Goal: Feedback & Contribution: Leave review/rating

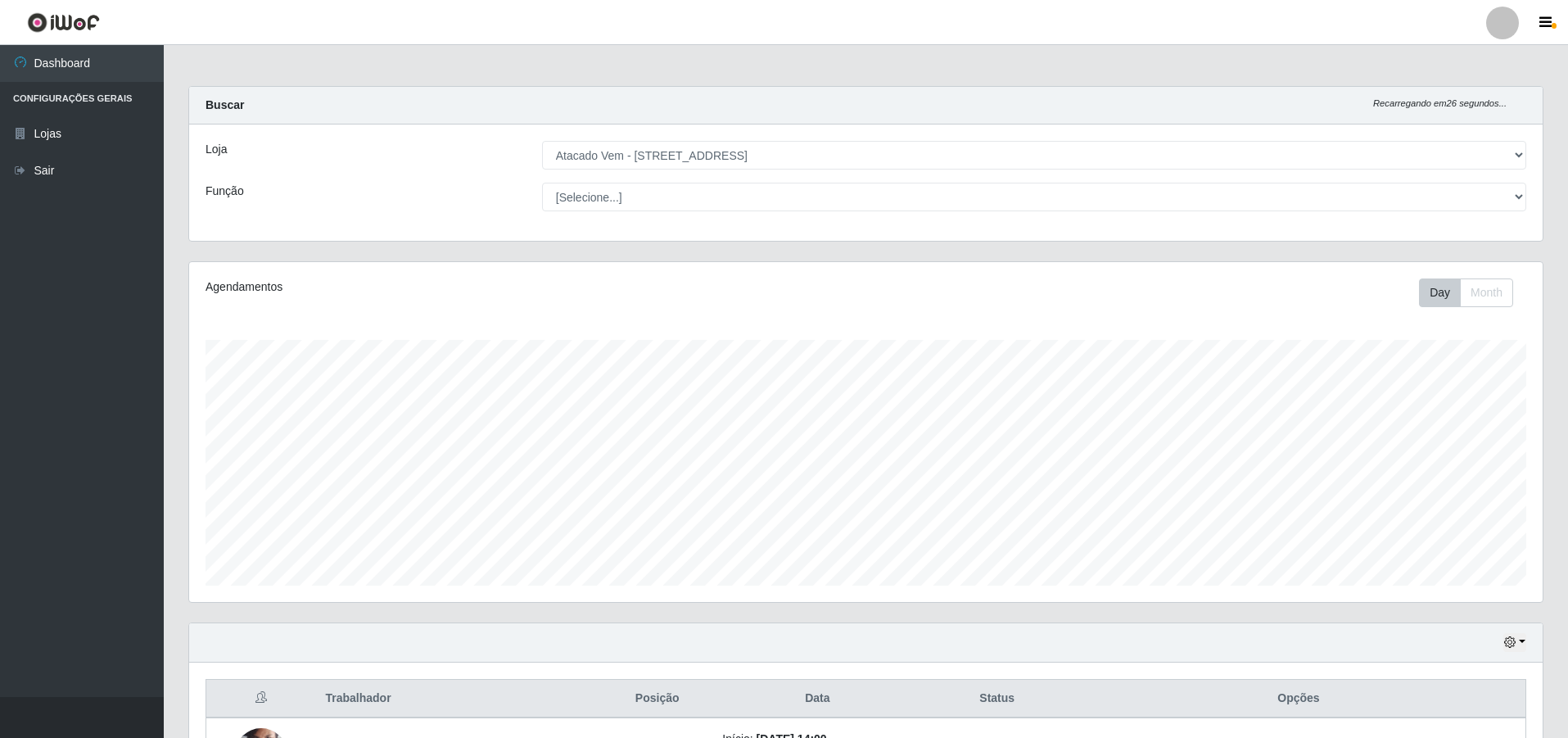
select select "461"
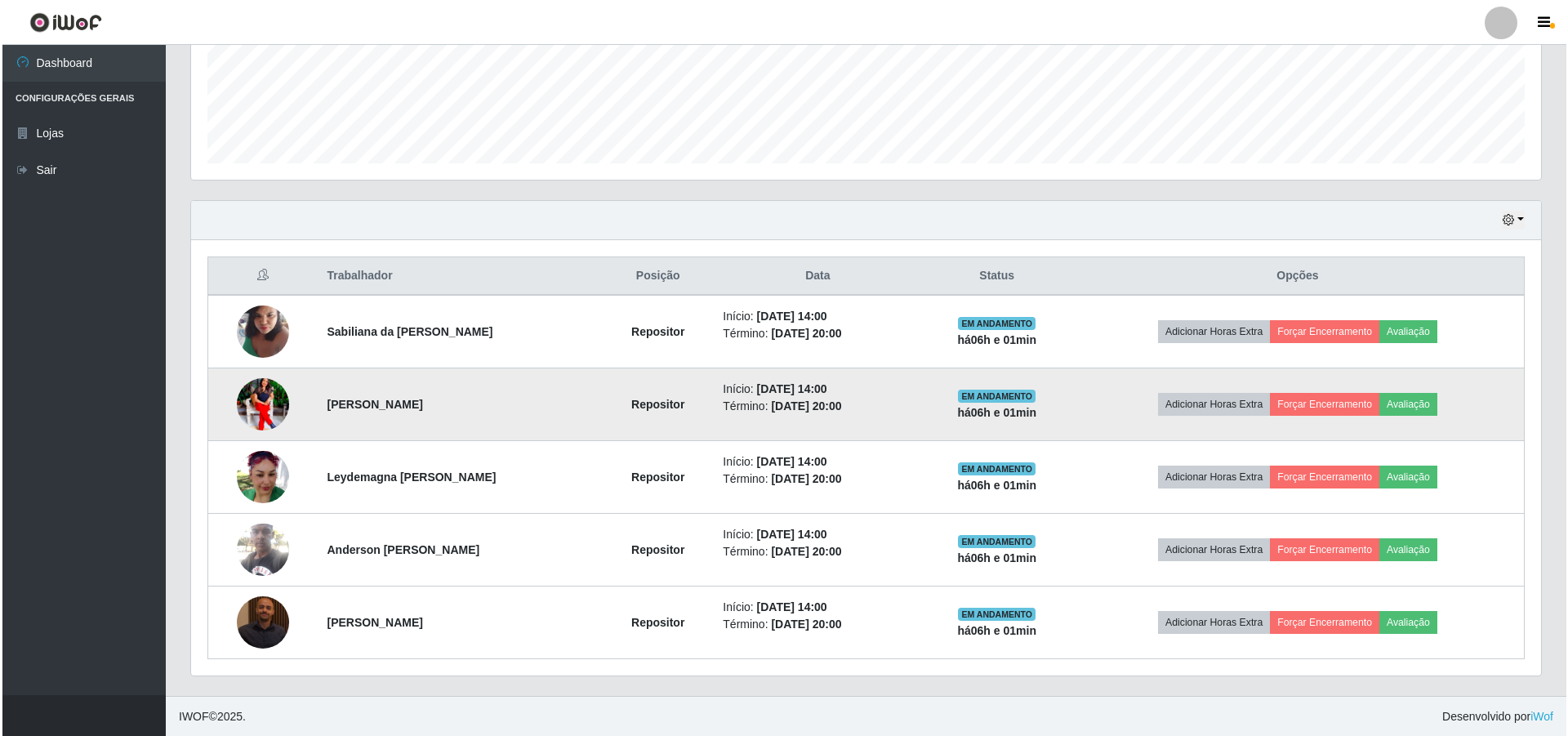
scroll to position [422, 0]
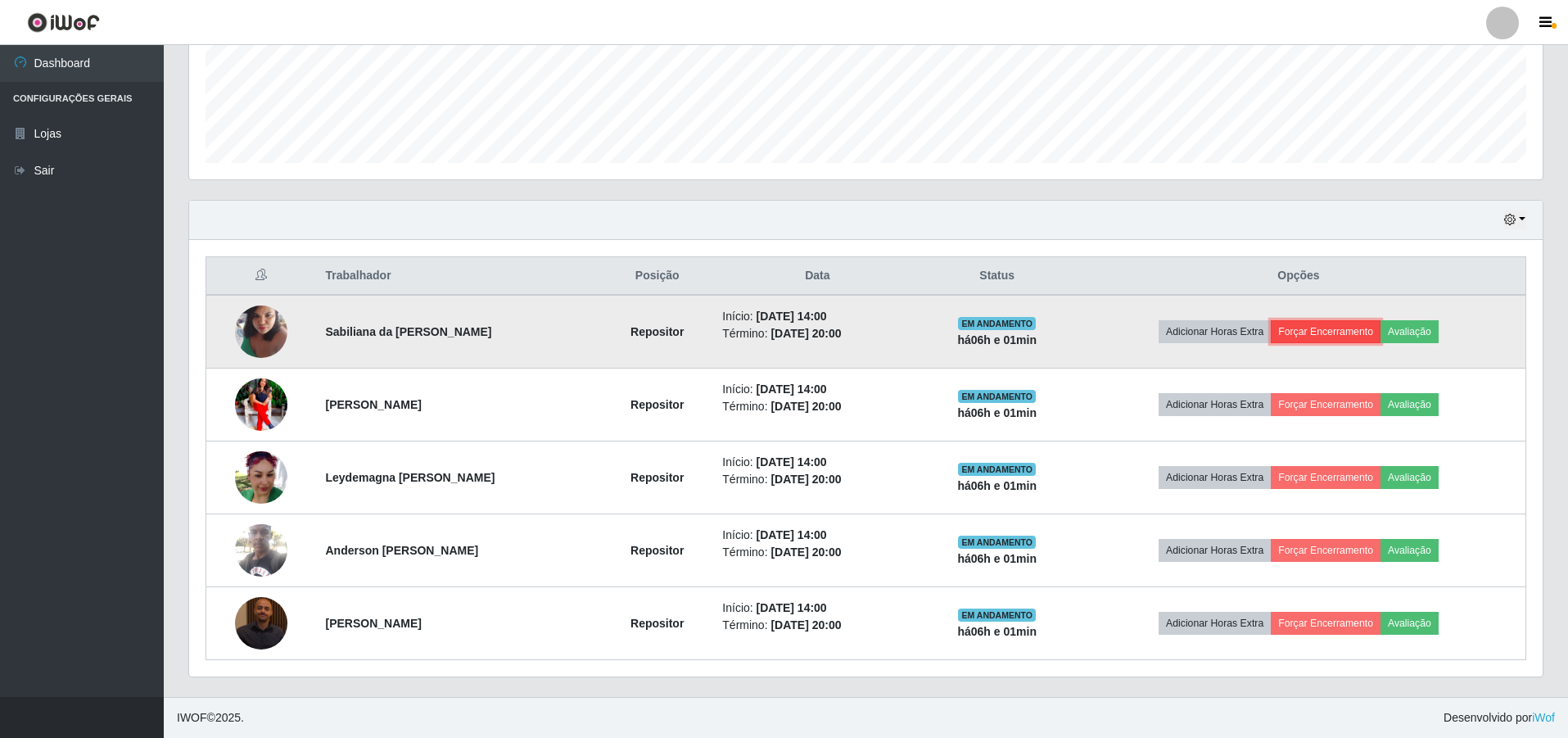
click at [1308, 328] on button "Forçar Encerramento" at bounding box center [1325, 331] width 110 height 23
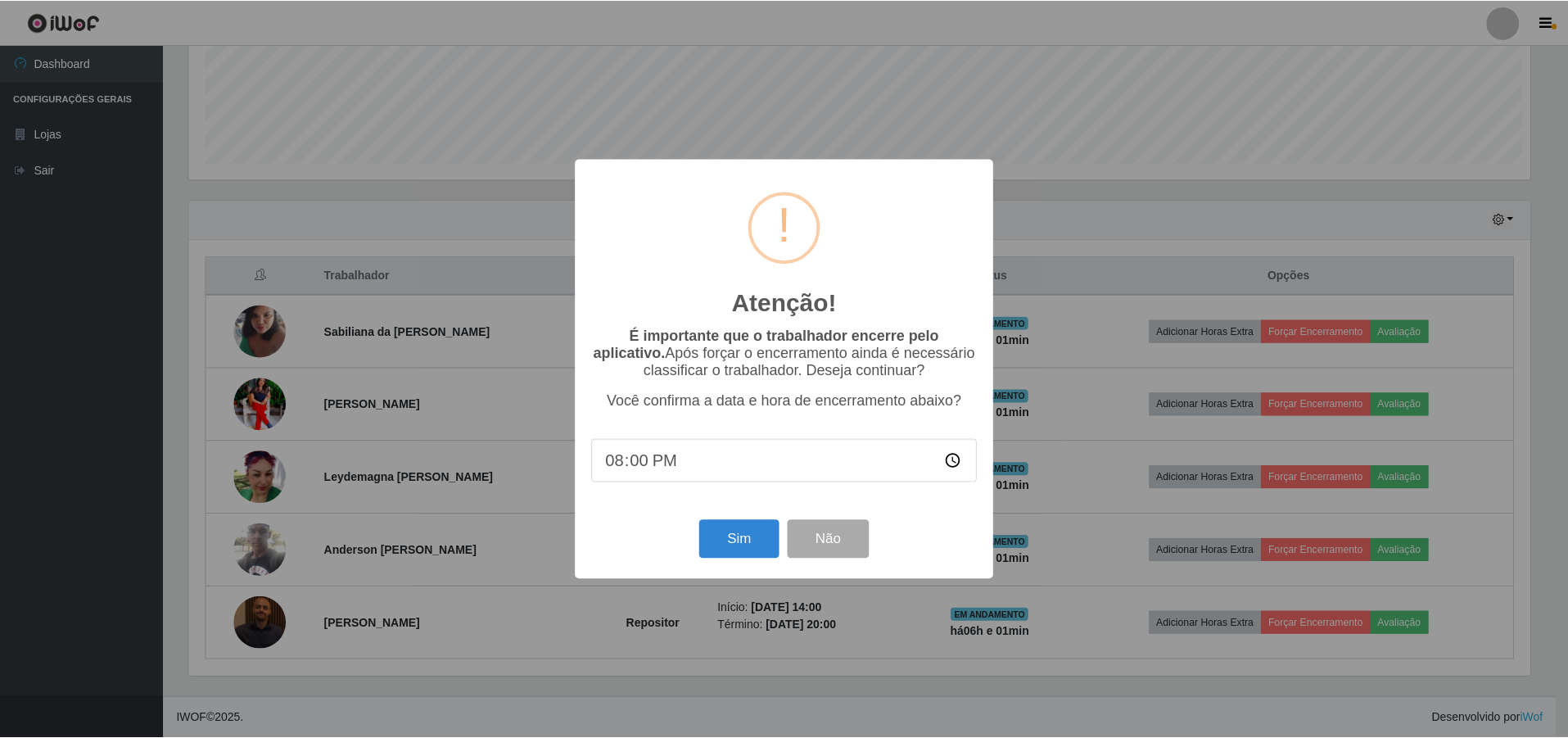
scroll to position [340, 1345]
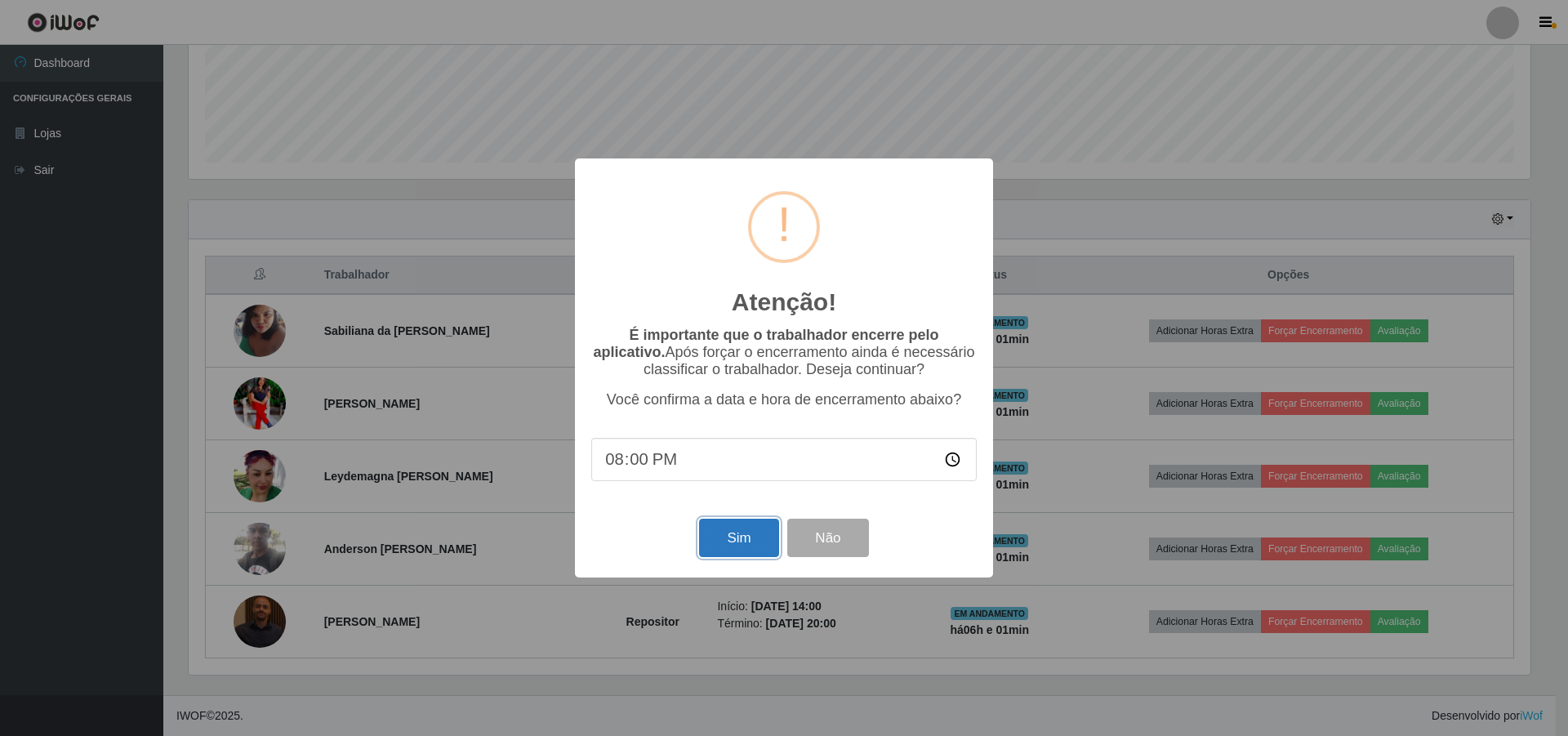
click at [749, 539] on button "Sim" at bounding box center [739, 537] width 79 height 38
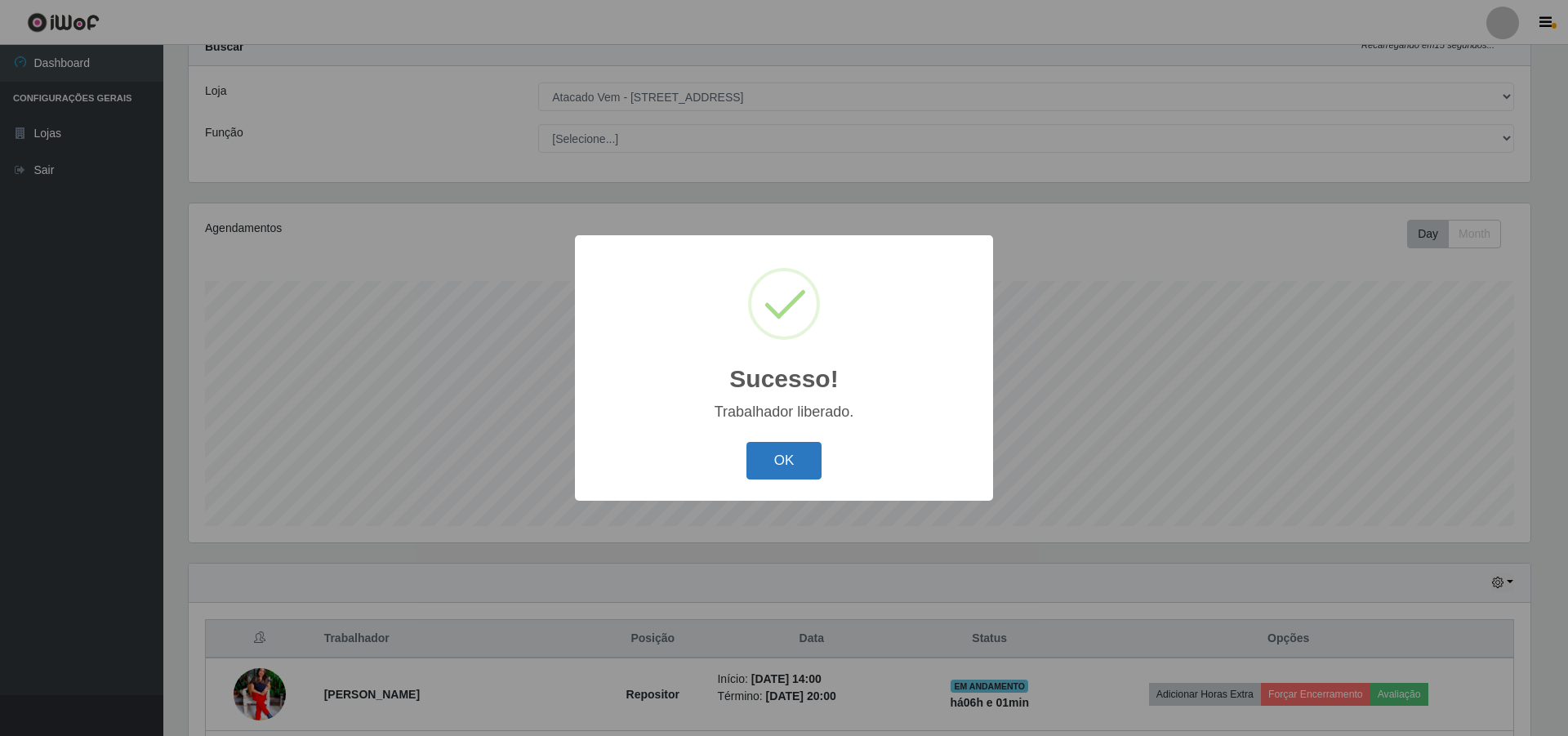
click at [778, 448] on button "OK" at bounding box center [784, 461] width 76 height 38
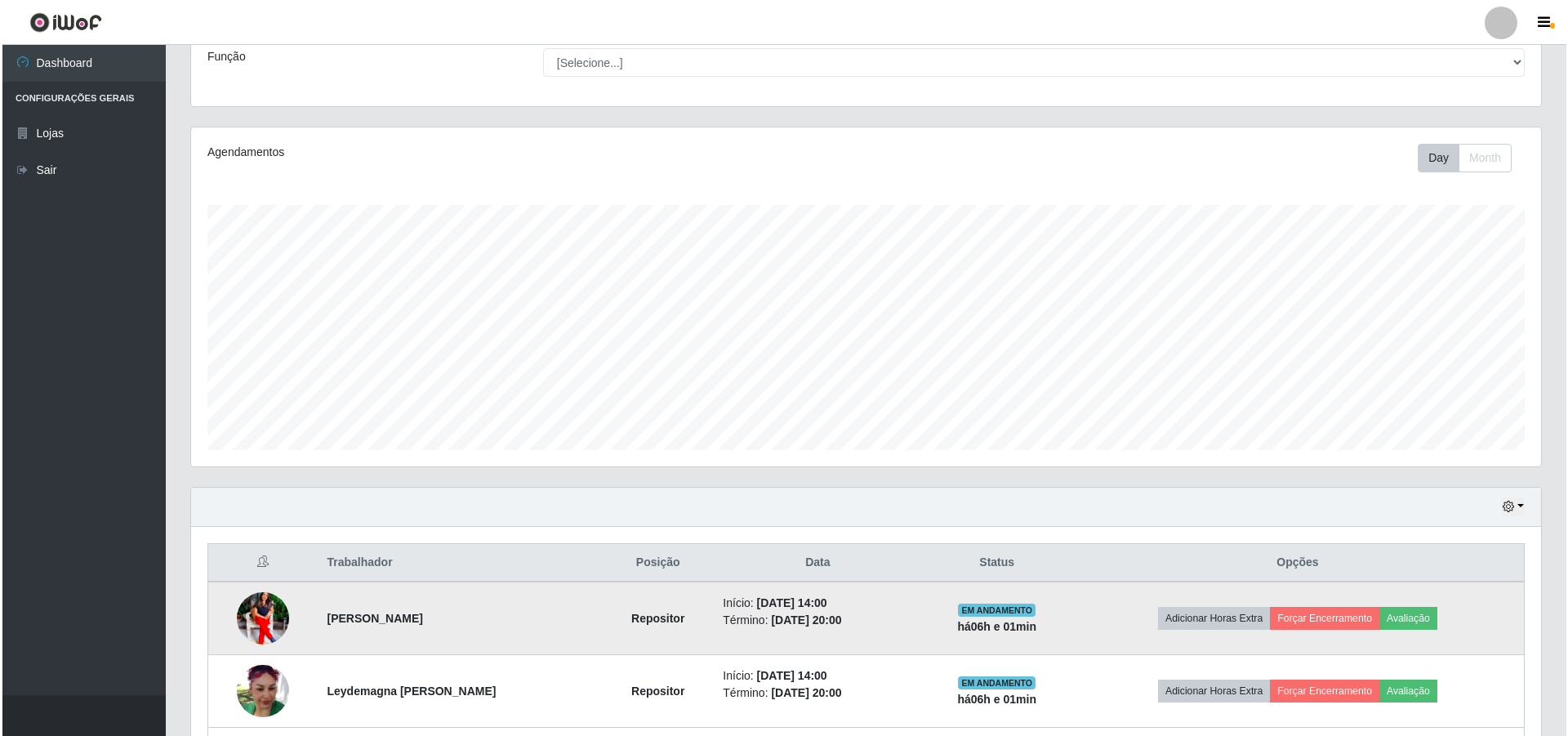
scroll to position [349, 0]
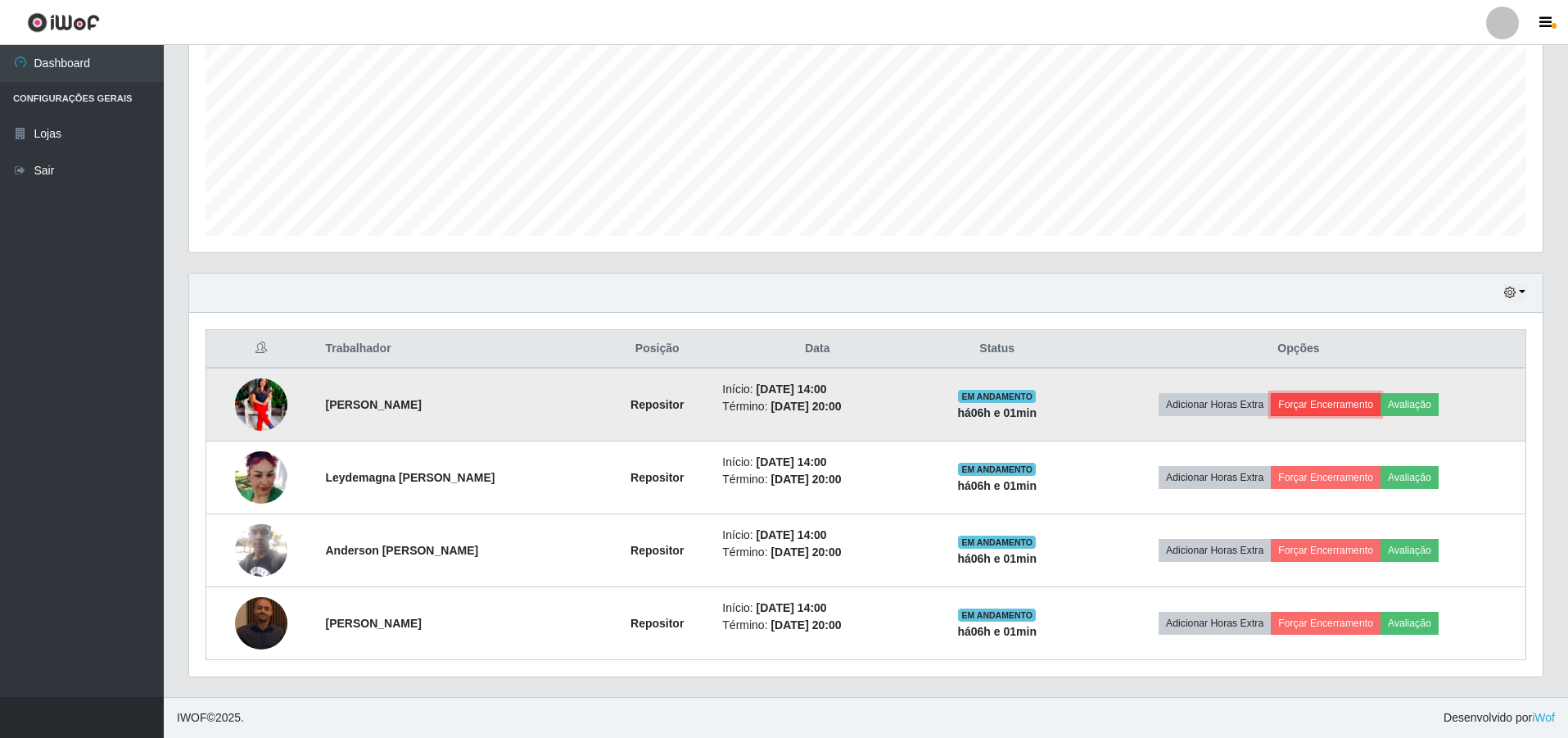
click at [1361, 409] on button "Forçar Encerramento" at bounding box center [1325, 404] width 110 height 23
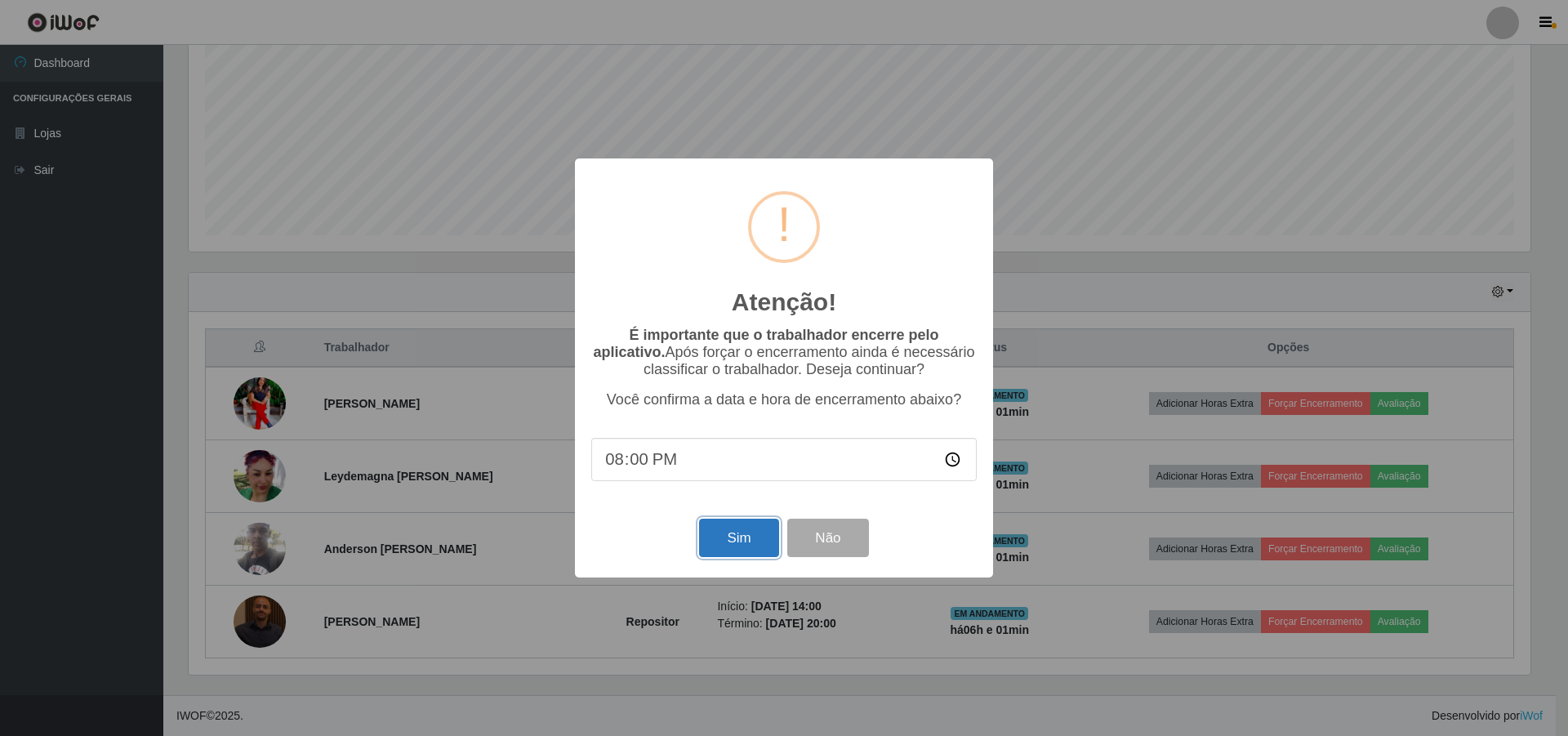
click at [765, 538] on button "Sim" at bounding box center [739, 537] width 79 height 38
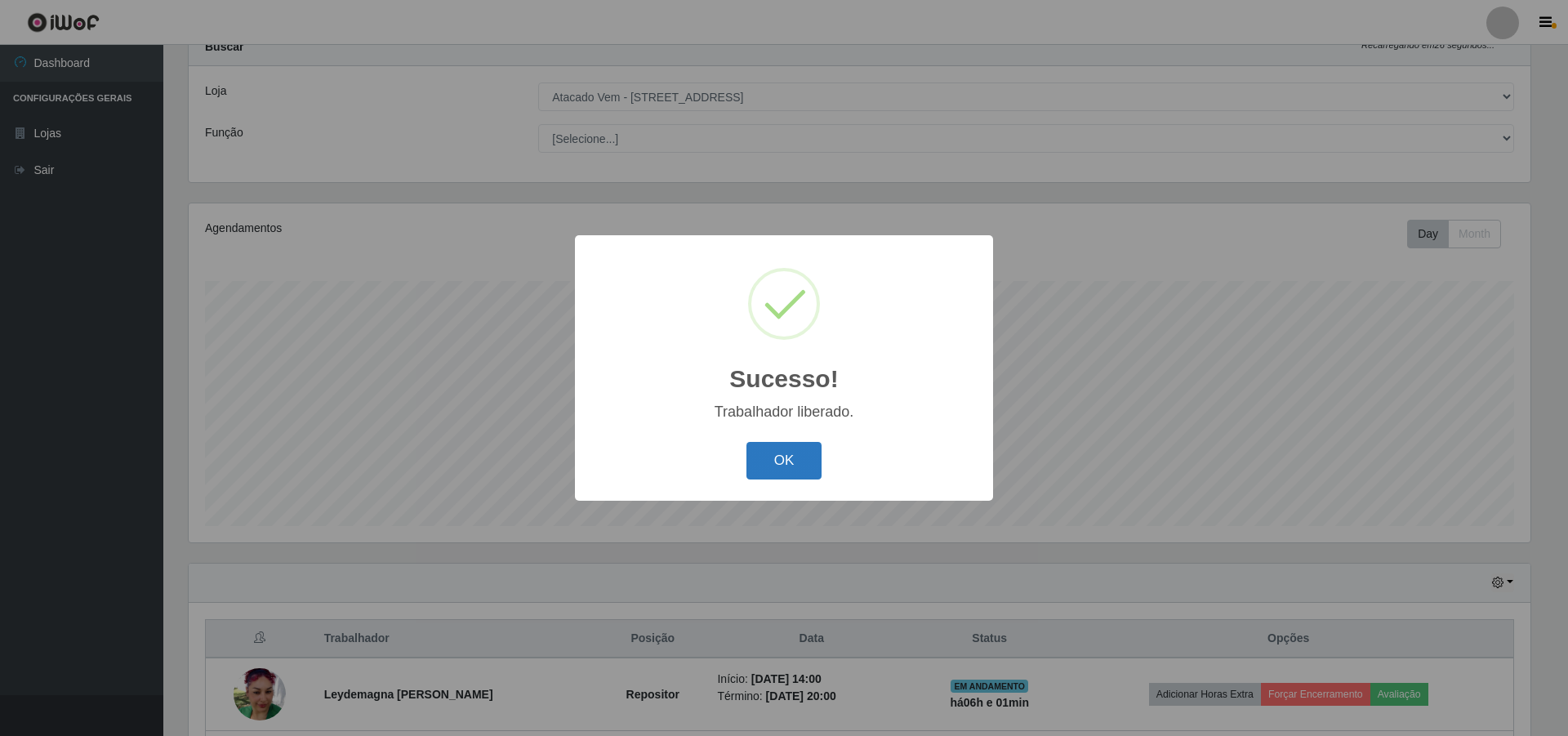
click at [801, 458] on button "OK" at bounding box center [784, 461] width 76 height 38
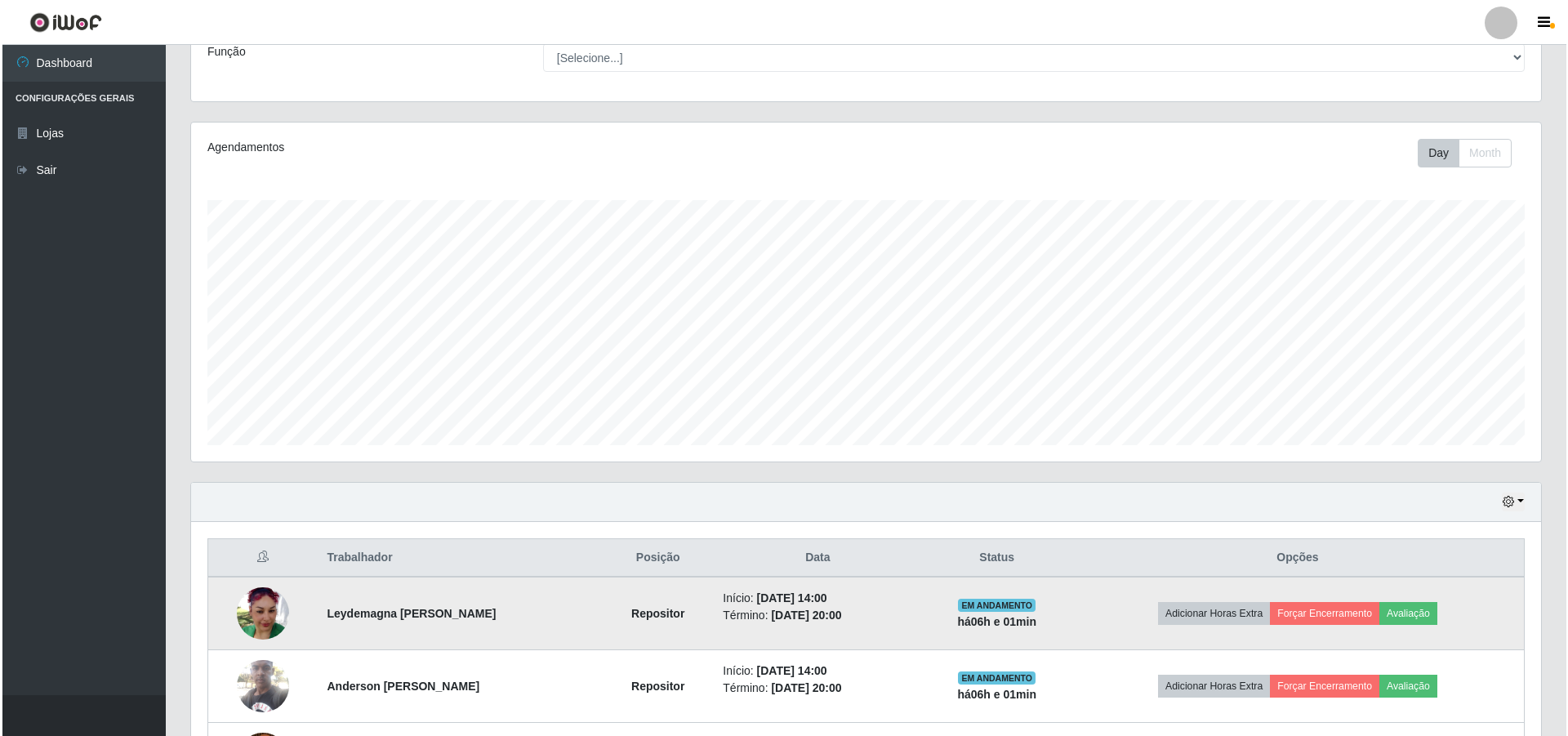
scroll to position [276, 0]
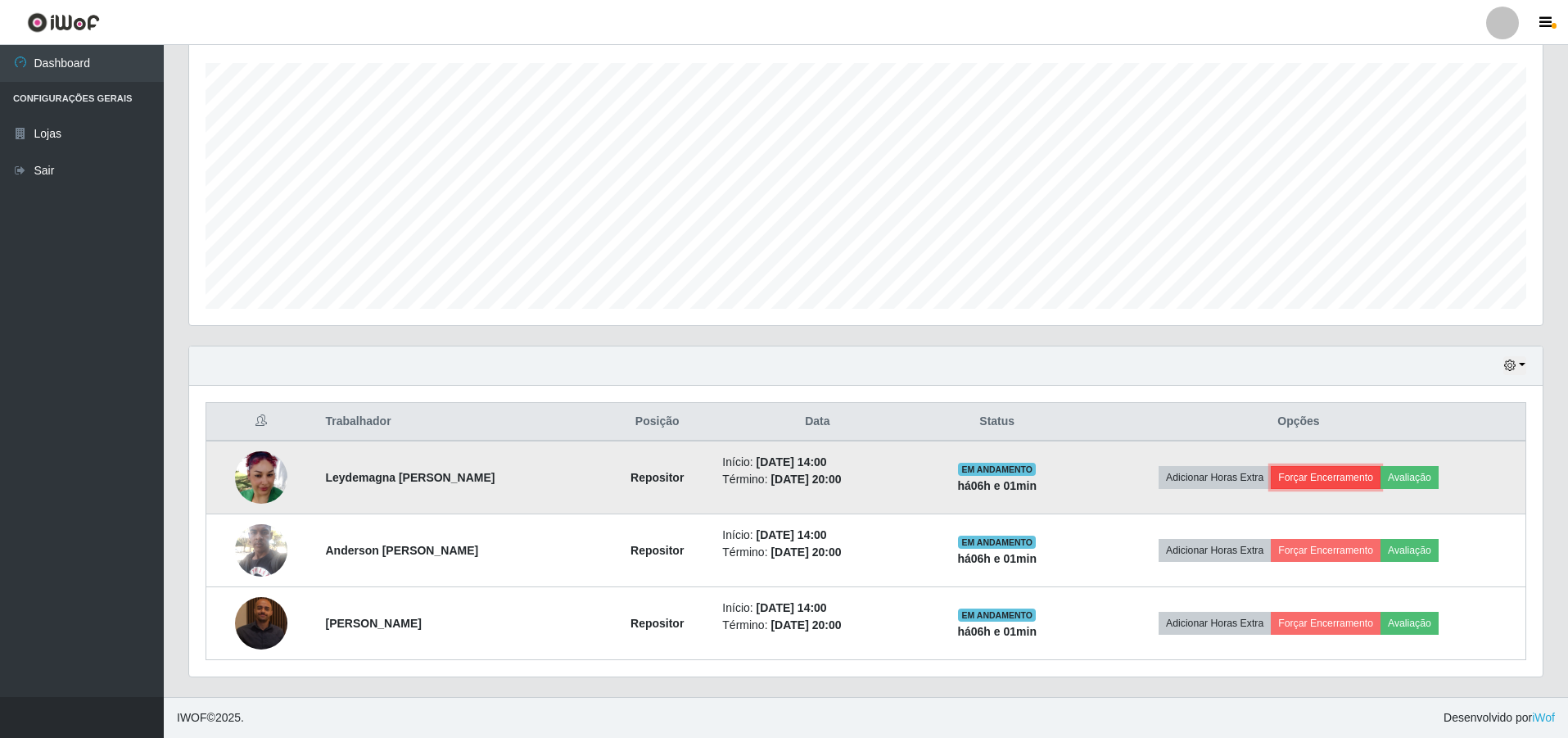
click at [1307, 481] on button "Forçar Encerramento" at bounding box center [1325, 477] width 110 height 23
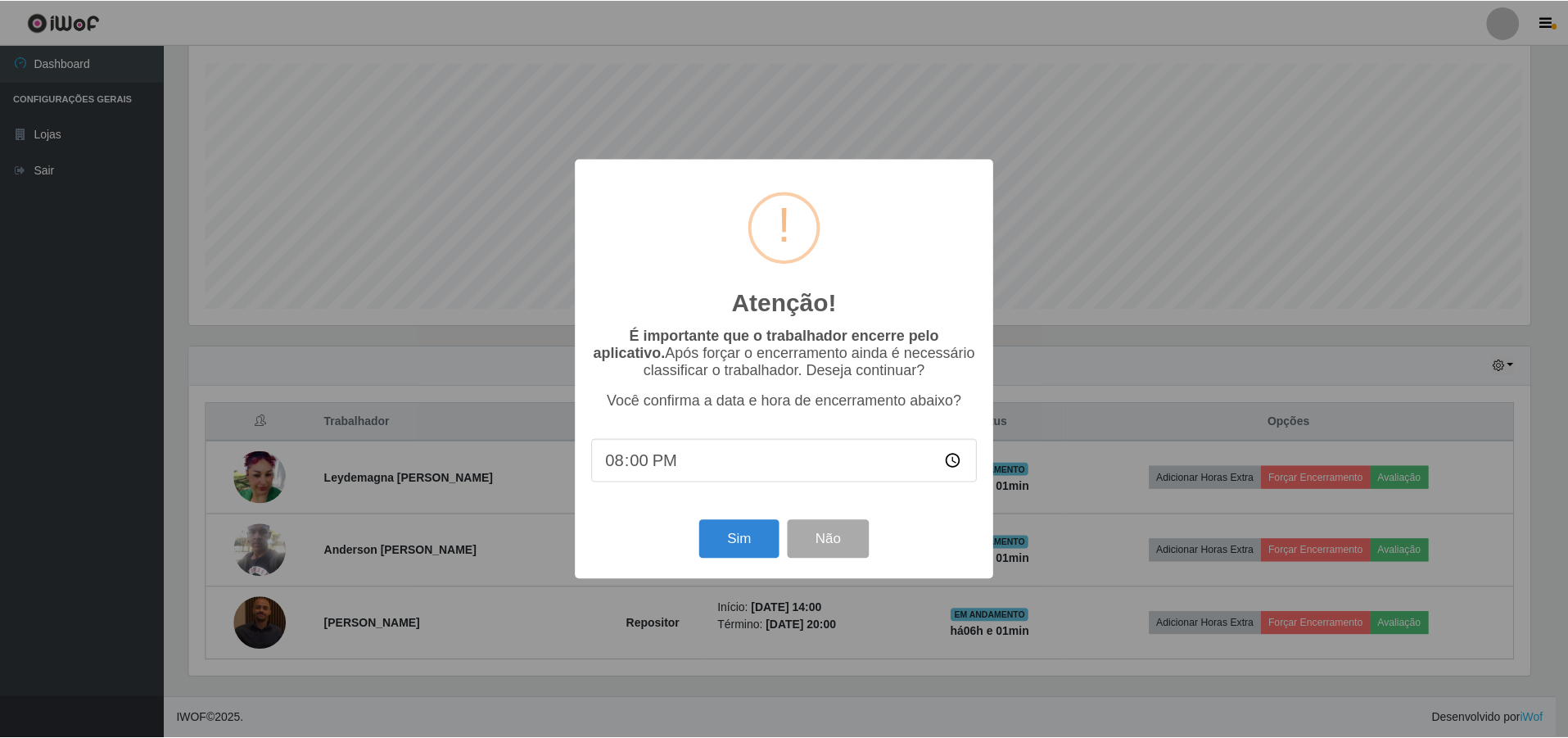
scroll to position [340, 1345]
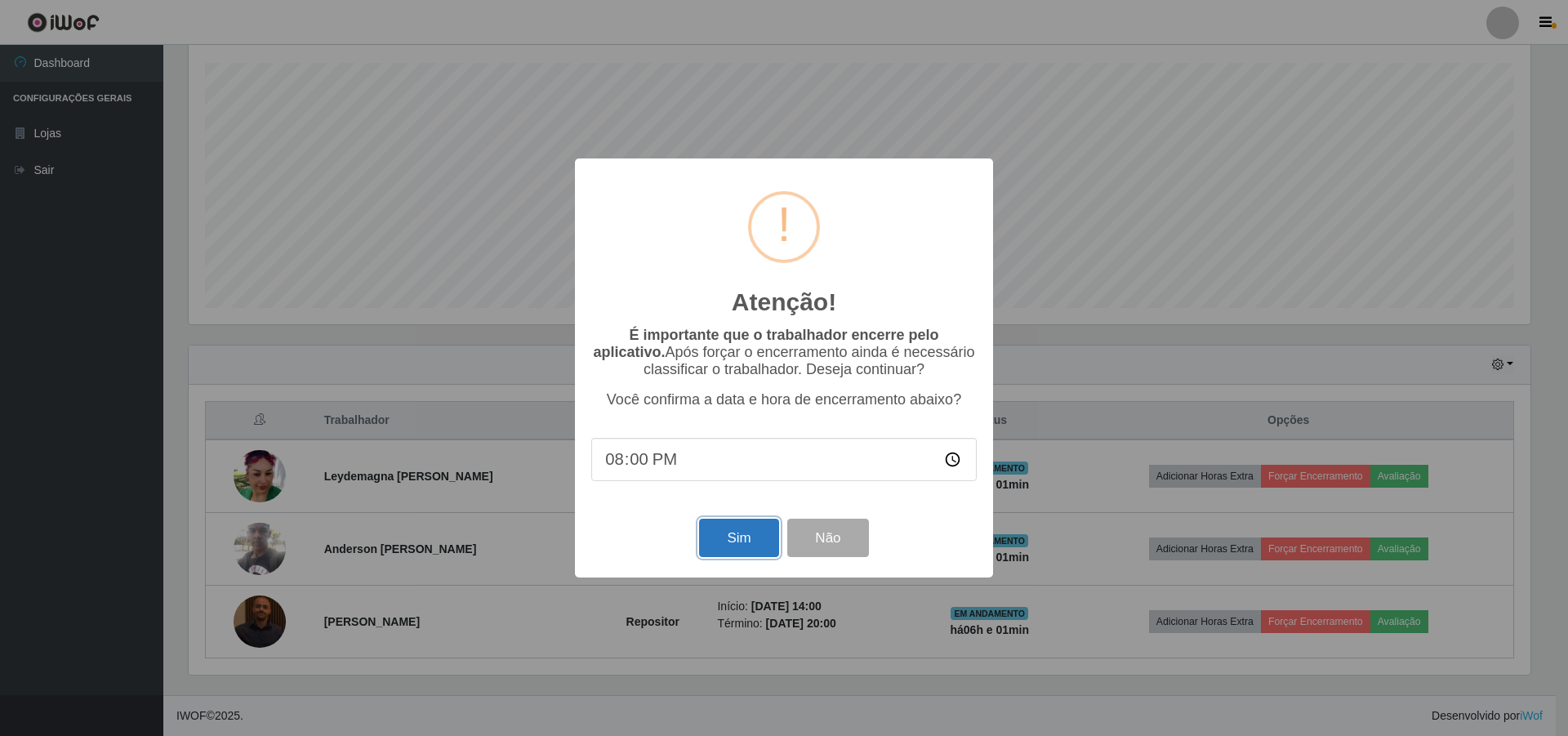
click at [753, 540] on button "Sim" at bounding box center [739, 537] width 79 height 38
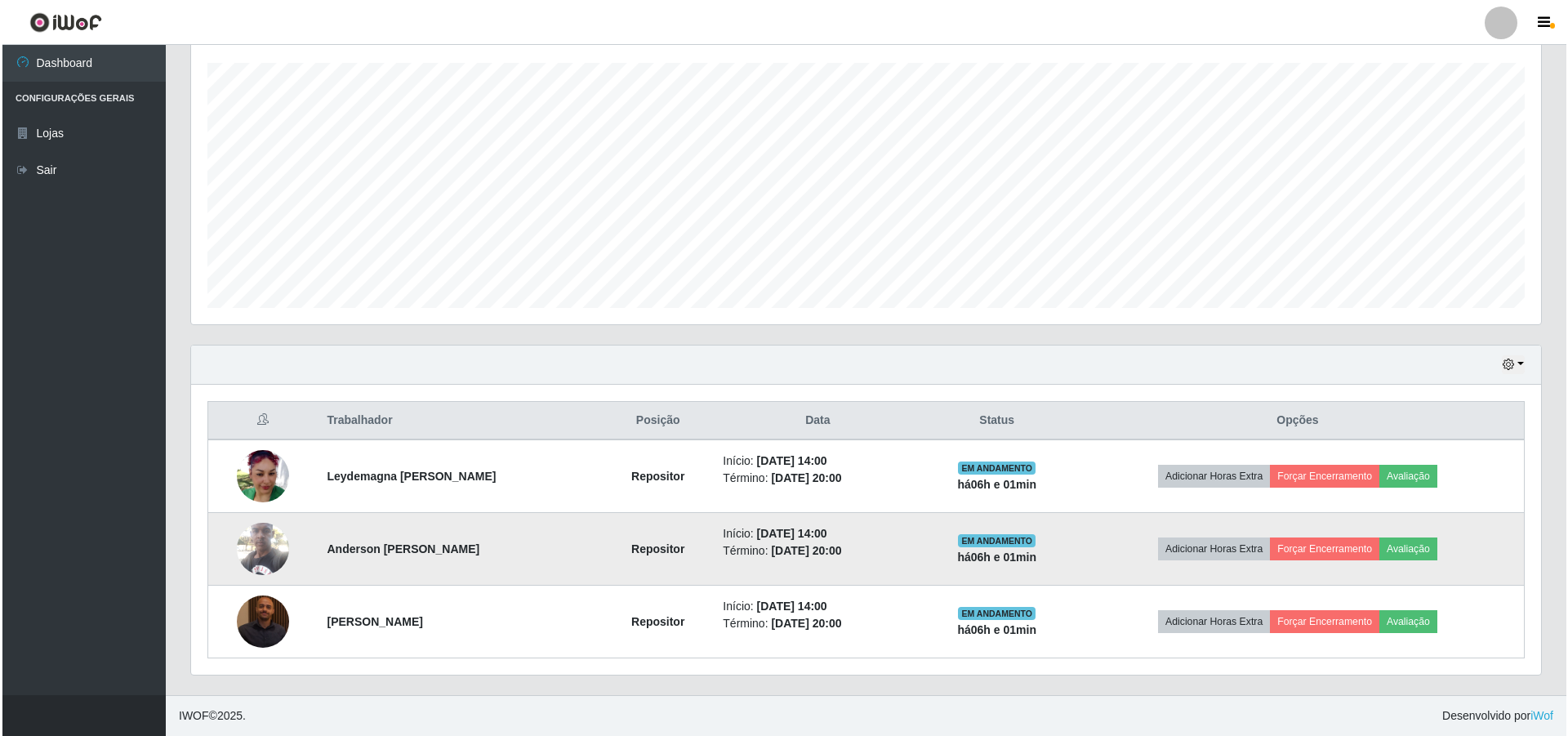
scroll to position [0, 0]
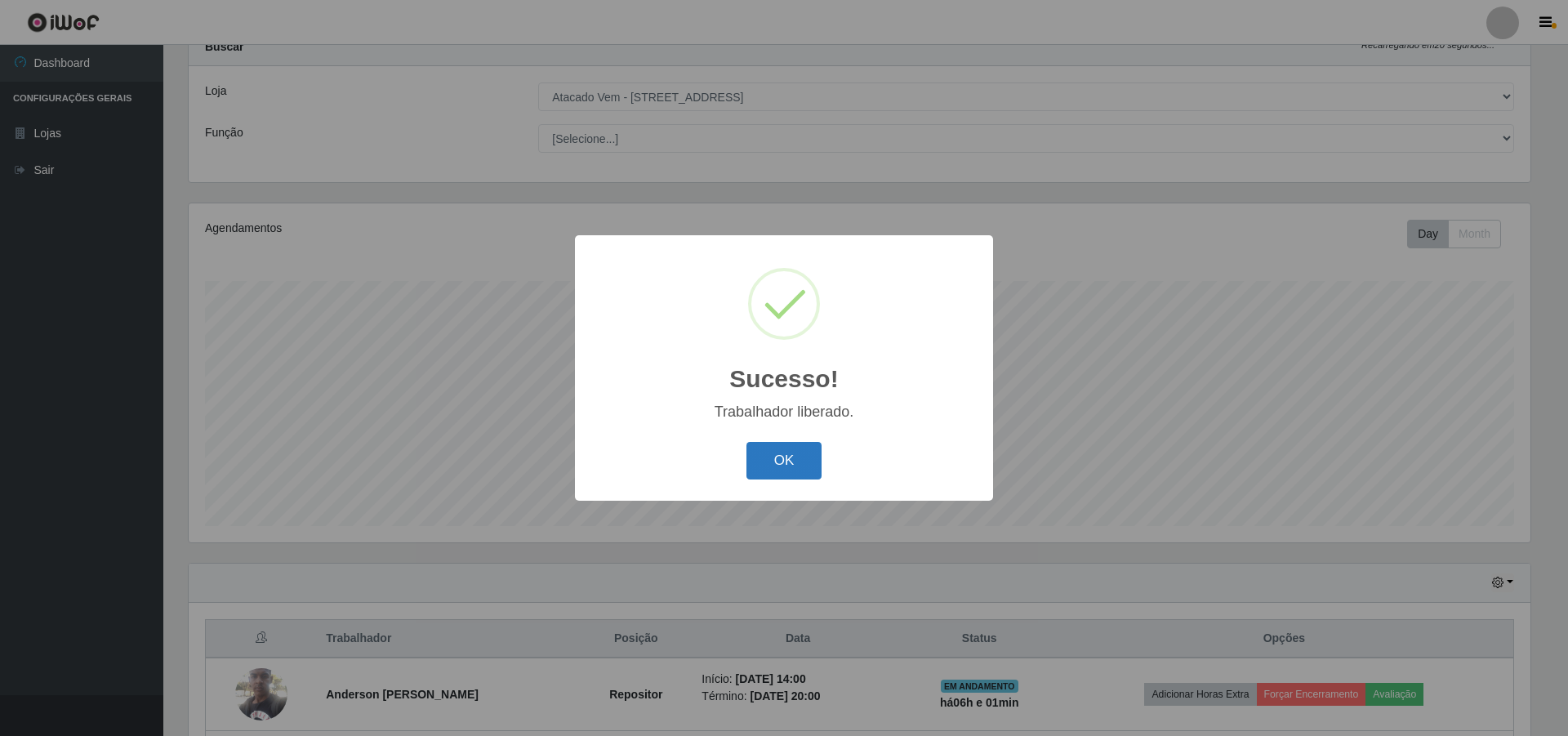
click at [770, 457] on button "OK" at bounding box center [784, 461] width 76 height 38
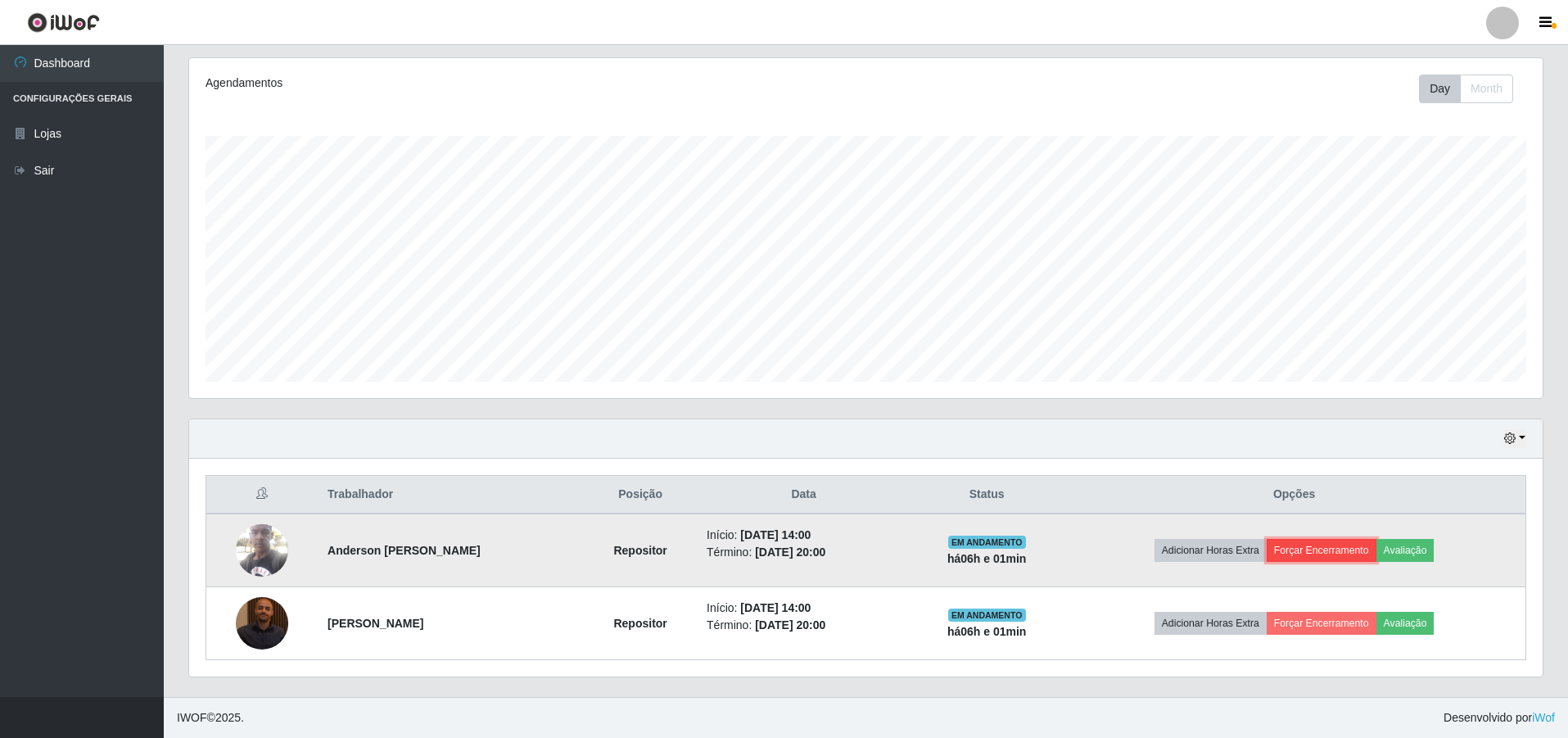
click at [1298, 561] on button "Forçar Encerramento" at bounding box center [1321, 550] width 110 height 23
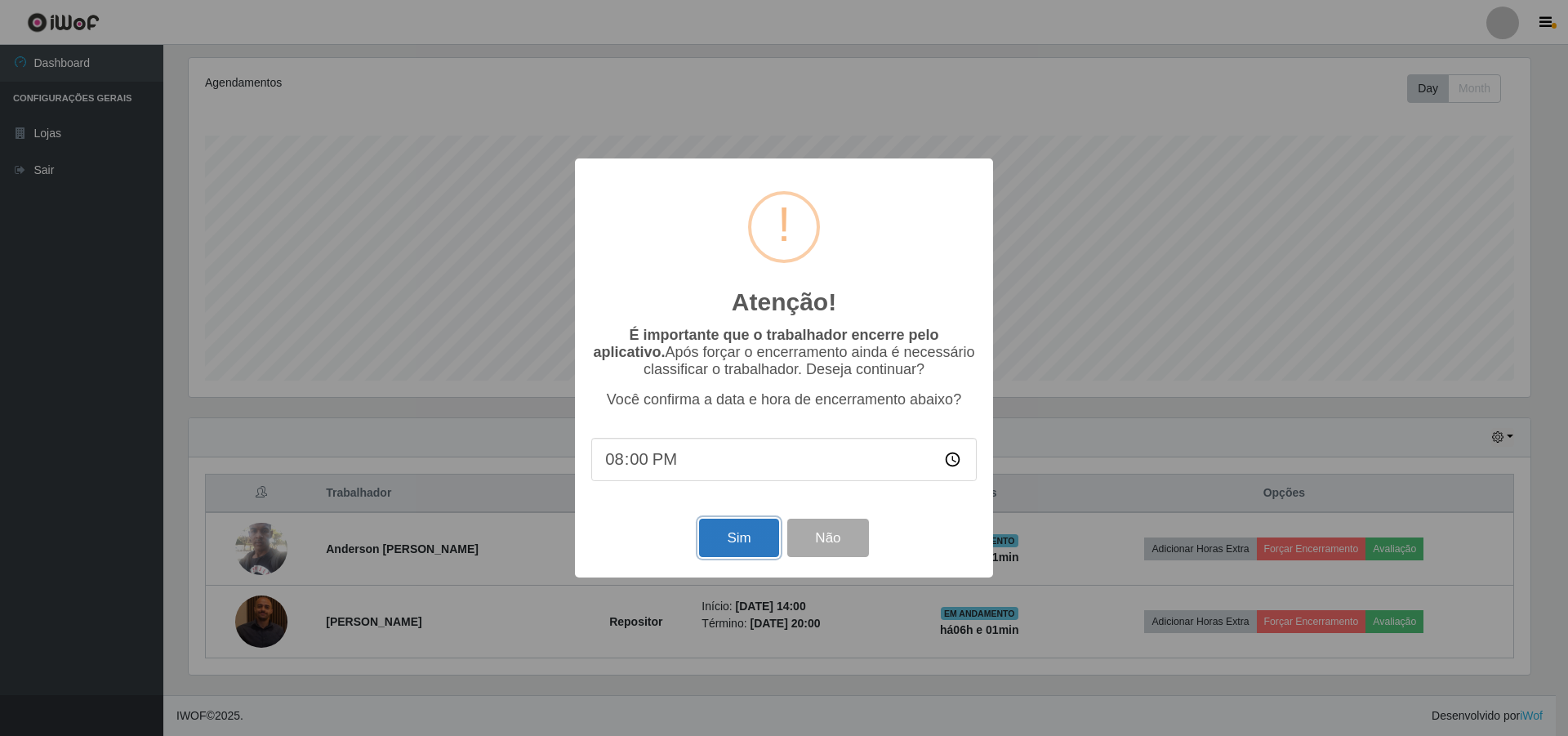
click at [747, 551] on button "Sim" at bounding box center [739, 537] width 79 height 38
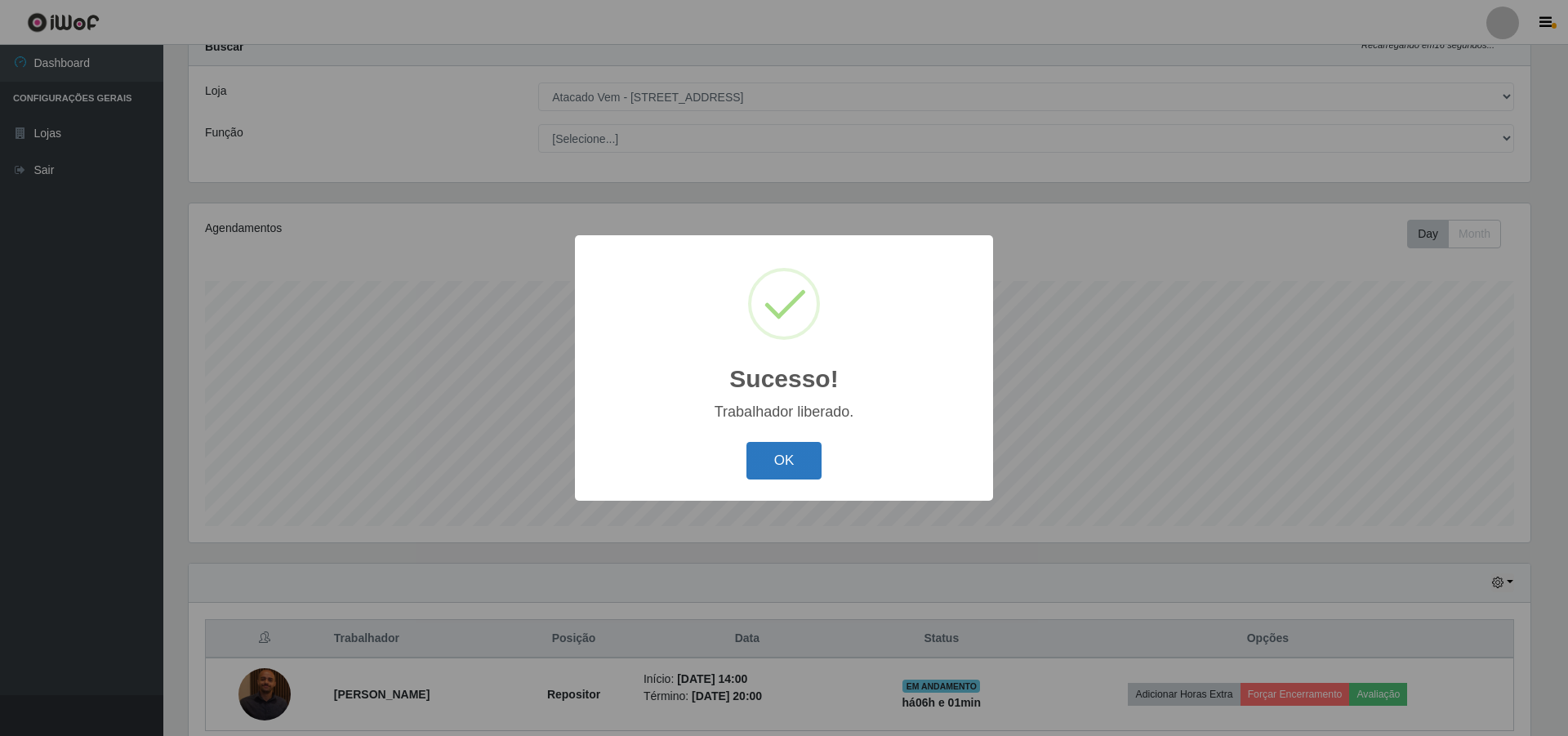
click at [791, 453] on button "OK" at bounding box center [784, 461] width 76 height 38
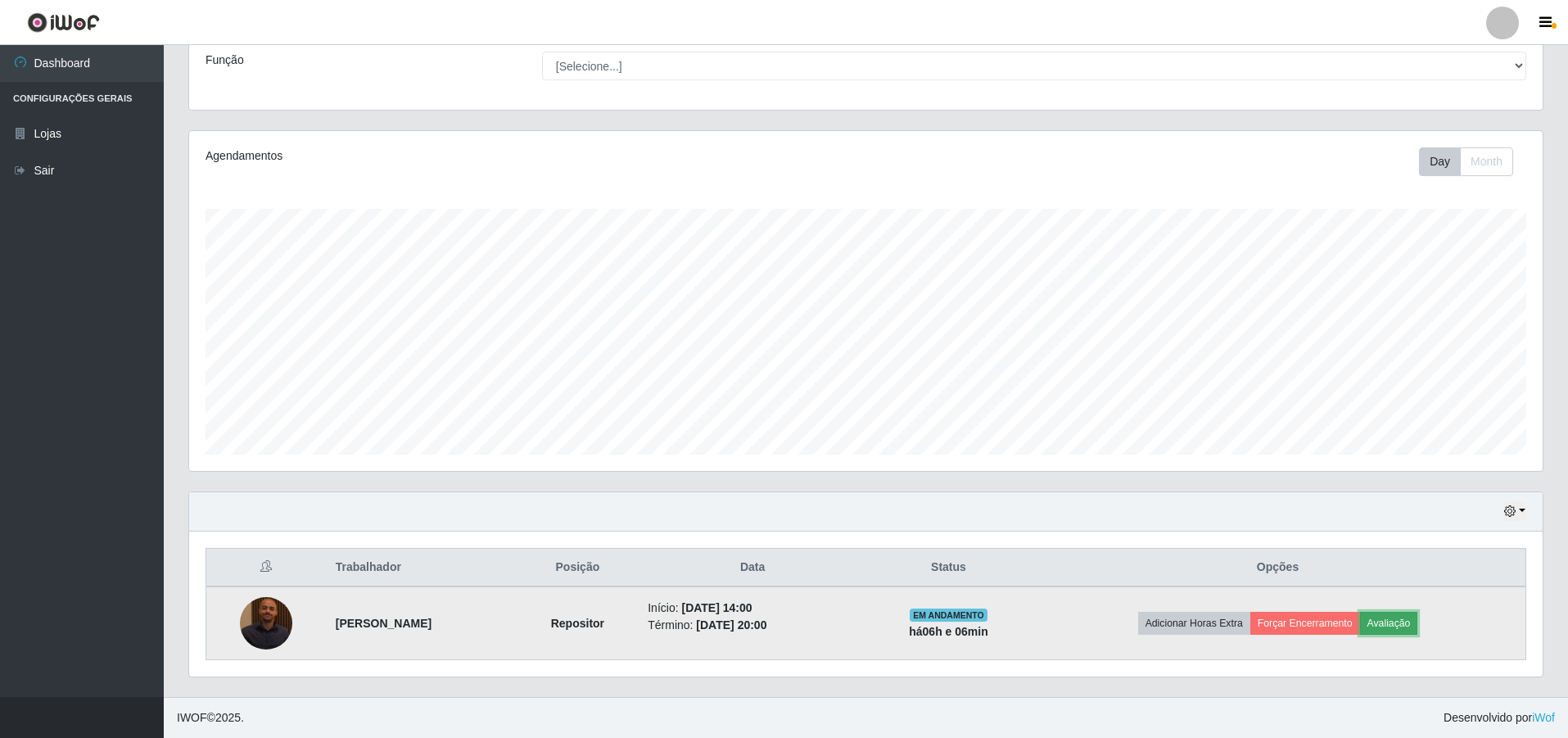
click at [1416, 622] on button "Avaliação" at bounding box center [1388, 622] width 58 height 23
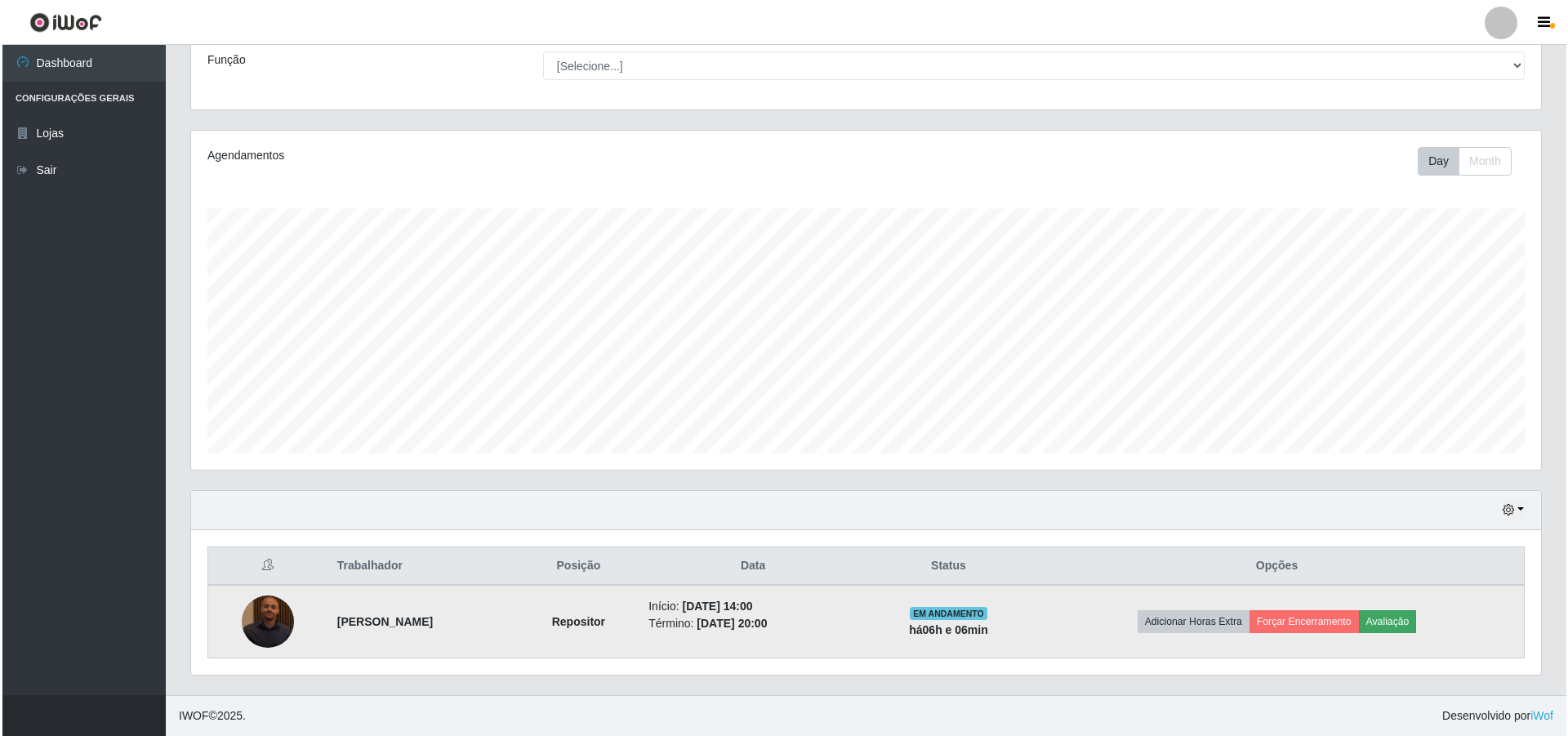
scroll to position [339, 1341]
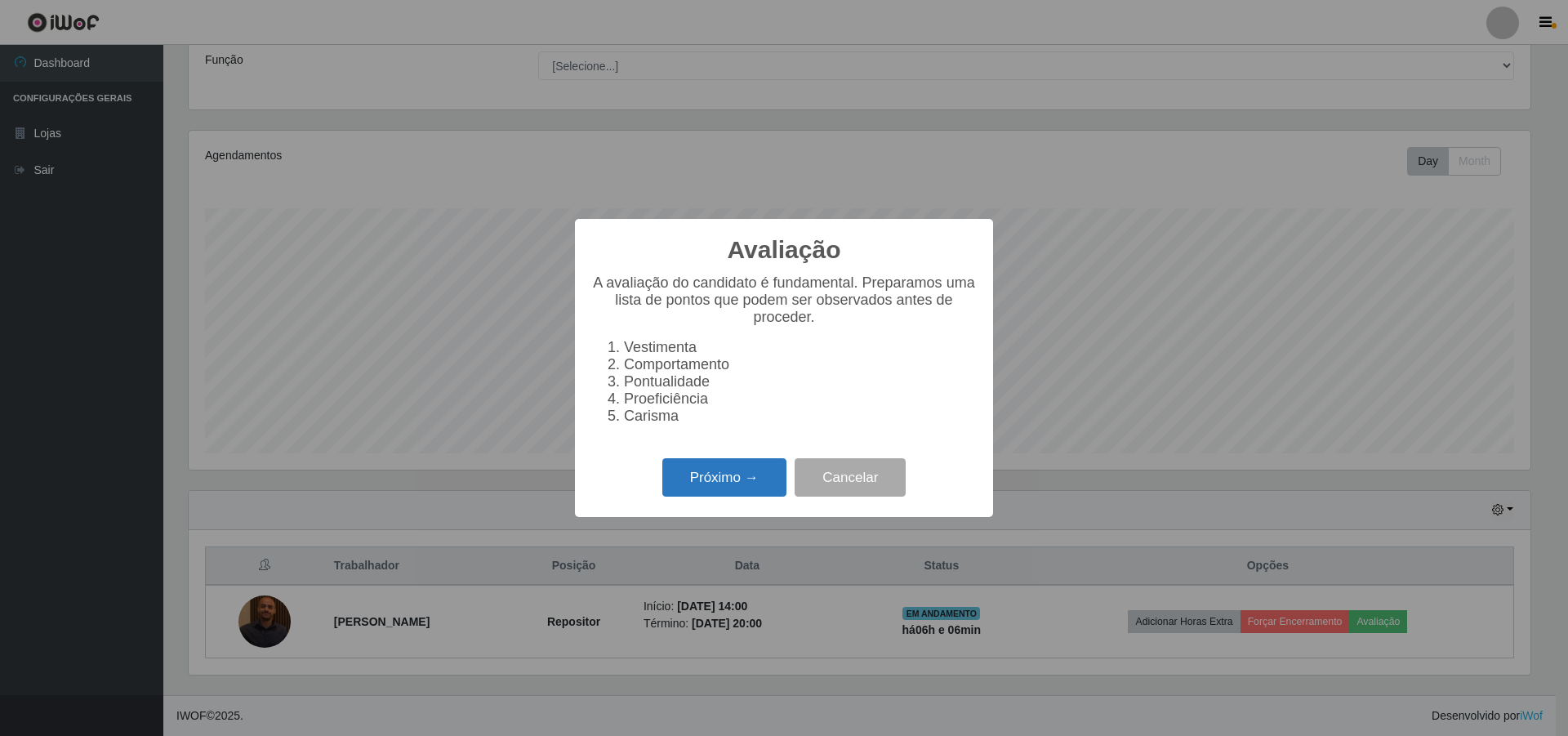
click at [744, 473] on button "Próximo →" at bounding box center [724, 477] width 124 height 38
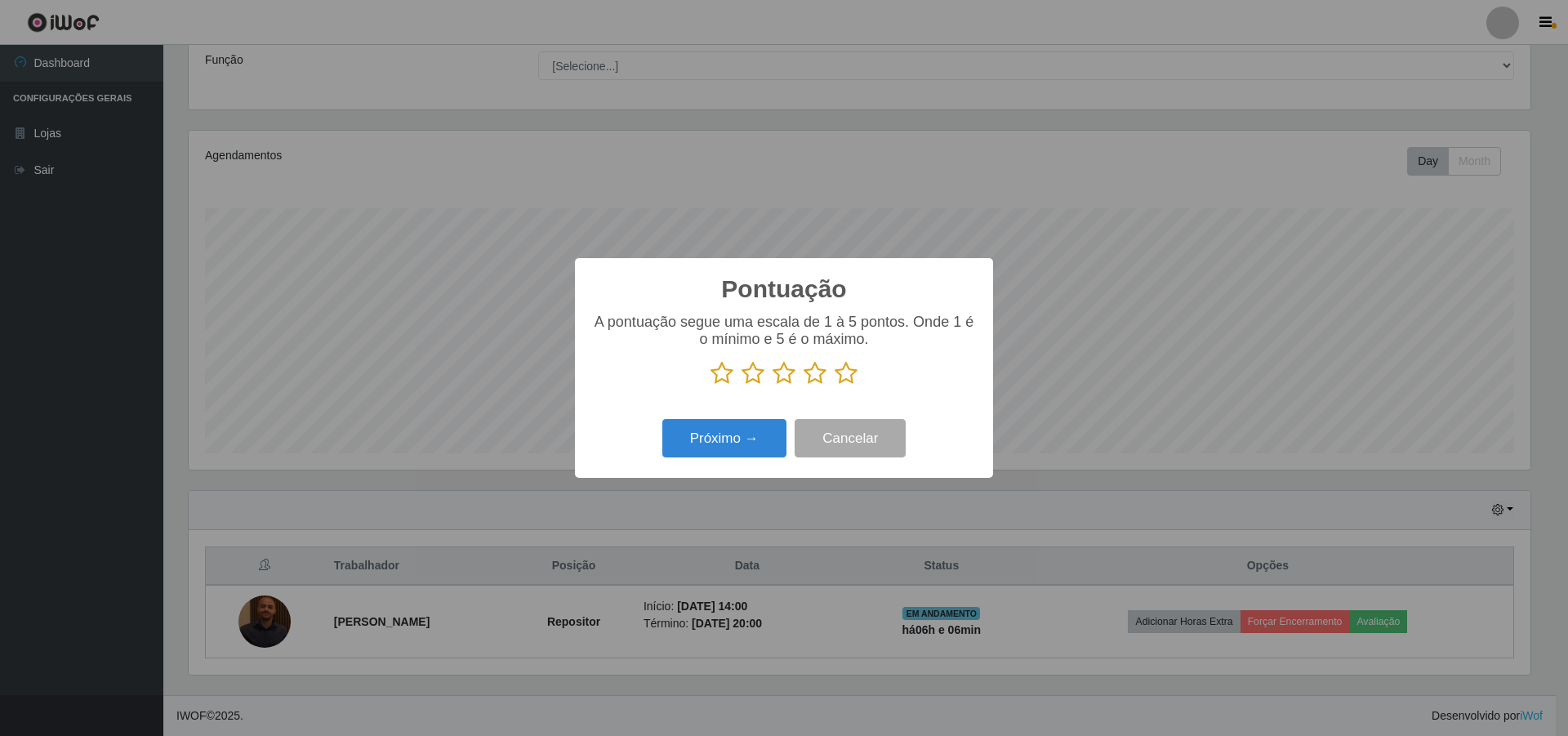
click at [726, 372] on icon at bounding box center [721, 372] width 23 height 25
click at [710, 385] on input "radio" at bounding box center [710, 385] width 0 height 0
drag, startPoint x: 850, startPoint y: 373, endPoint x: 843, endPoint y: 384, distance: 13.0
click at [850, 374] on icon at bounding box center [845, 372] width 23 height 25
click at [834, 385] on input "radio" at bounding box center [834, 385] width 0 height 0
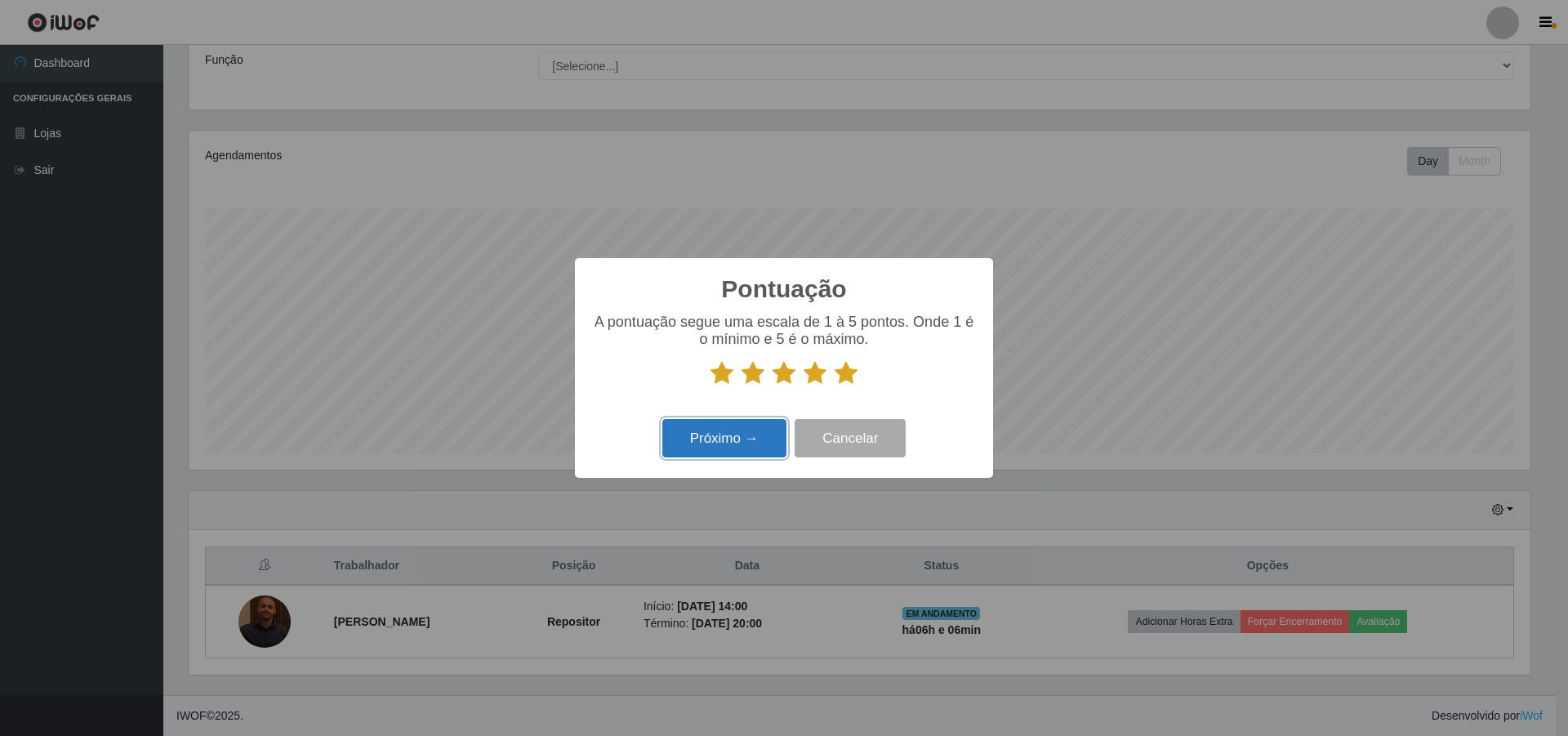
click at [757, 443] on button "Próximo →" at bounding box center [724, 437] width 124 height 38
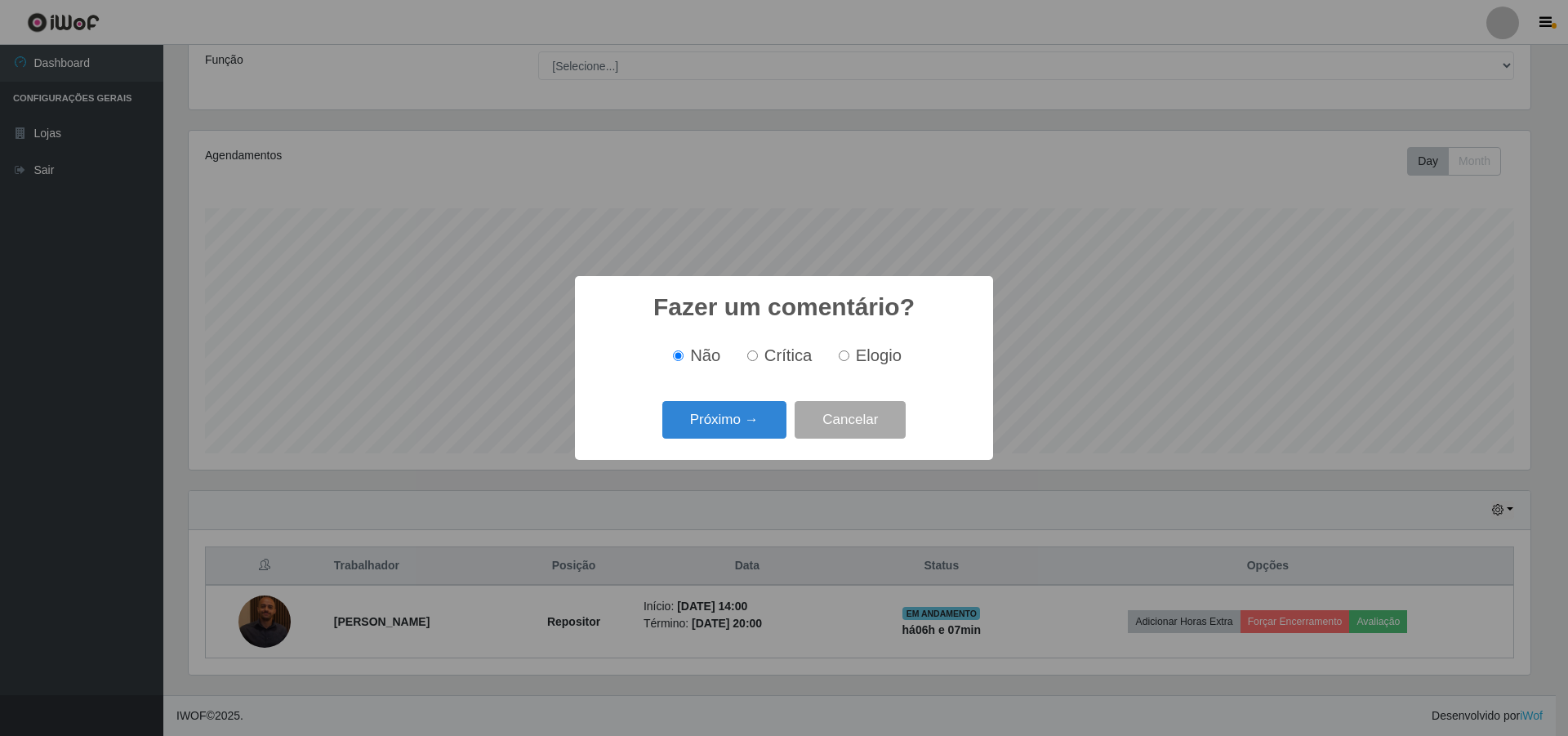
click at [845, 355] on input "Elogio" at bounding box center [843, 356] width 11 height 11
radio input "true"
click at [767, 424] on button "Próximo →" at bounding box center [724, 420] width 124 height 38
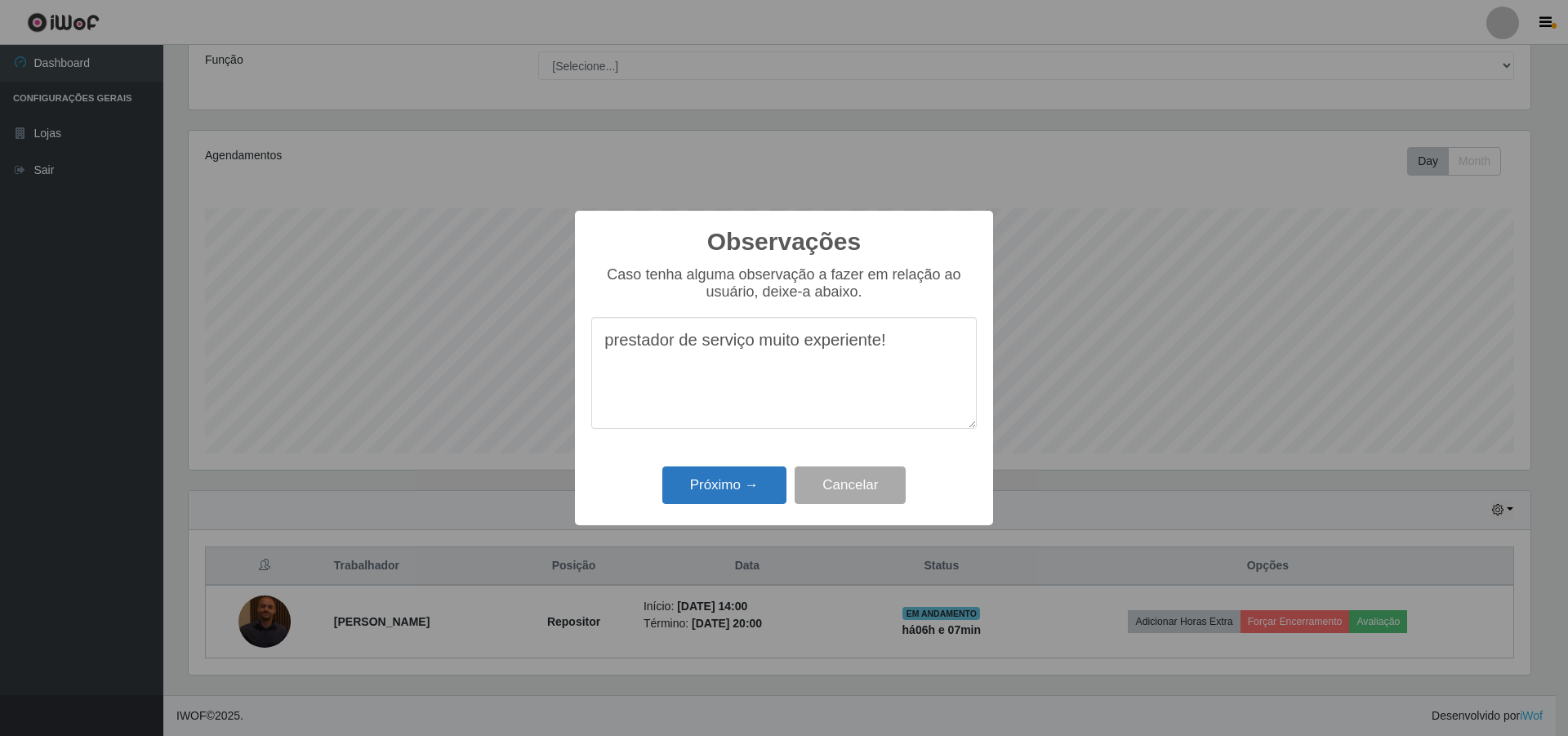
type textarea "prestador de serviço muito experiente!"
click at [748, 476] on button "Próximo →" at bounding box center [724, 485] width 124 height 38
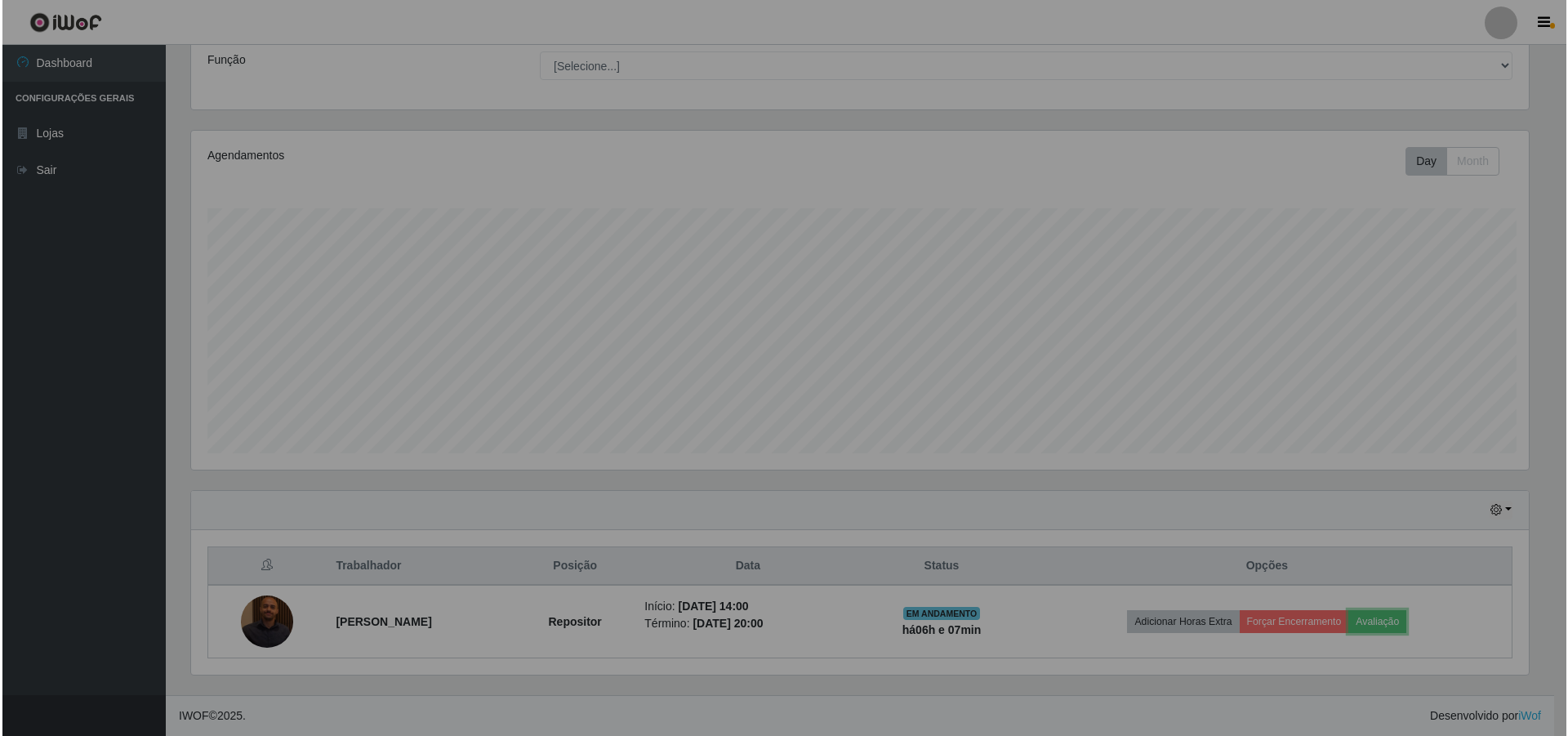
scroll to position [339, 1349]
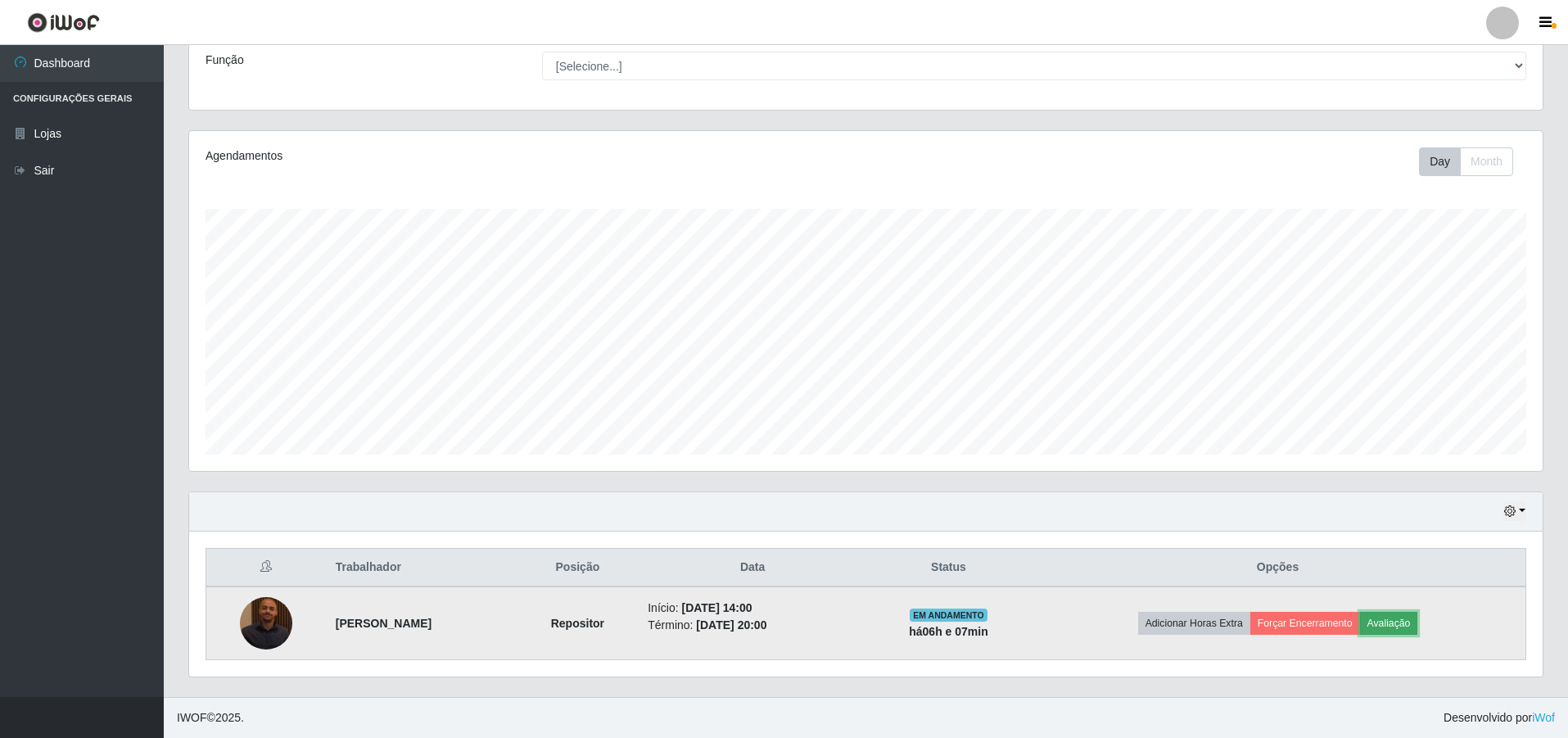
click at [1413, 619] on button "Avaliação" at bounding box center [1388, 622] width 58 height 23
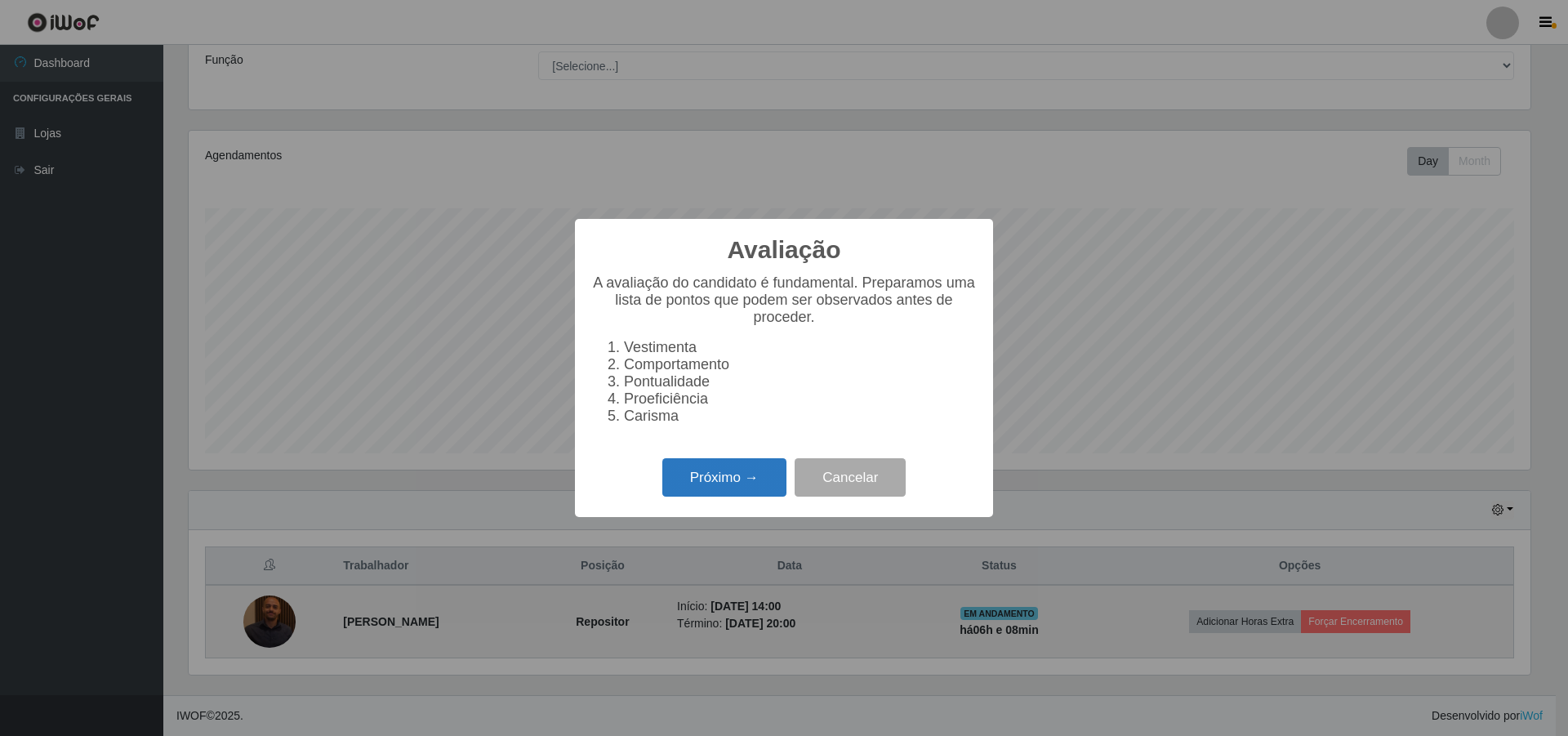
click at [769, 479] on button "Próximo →" at bounding box center [724, 477] width 124 height 38
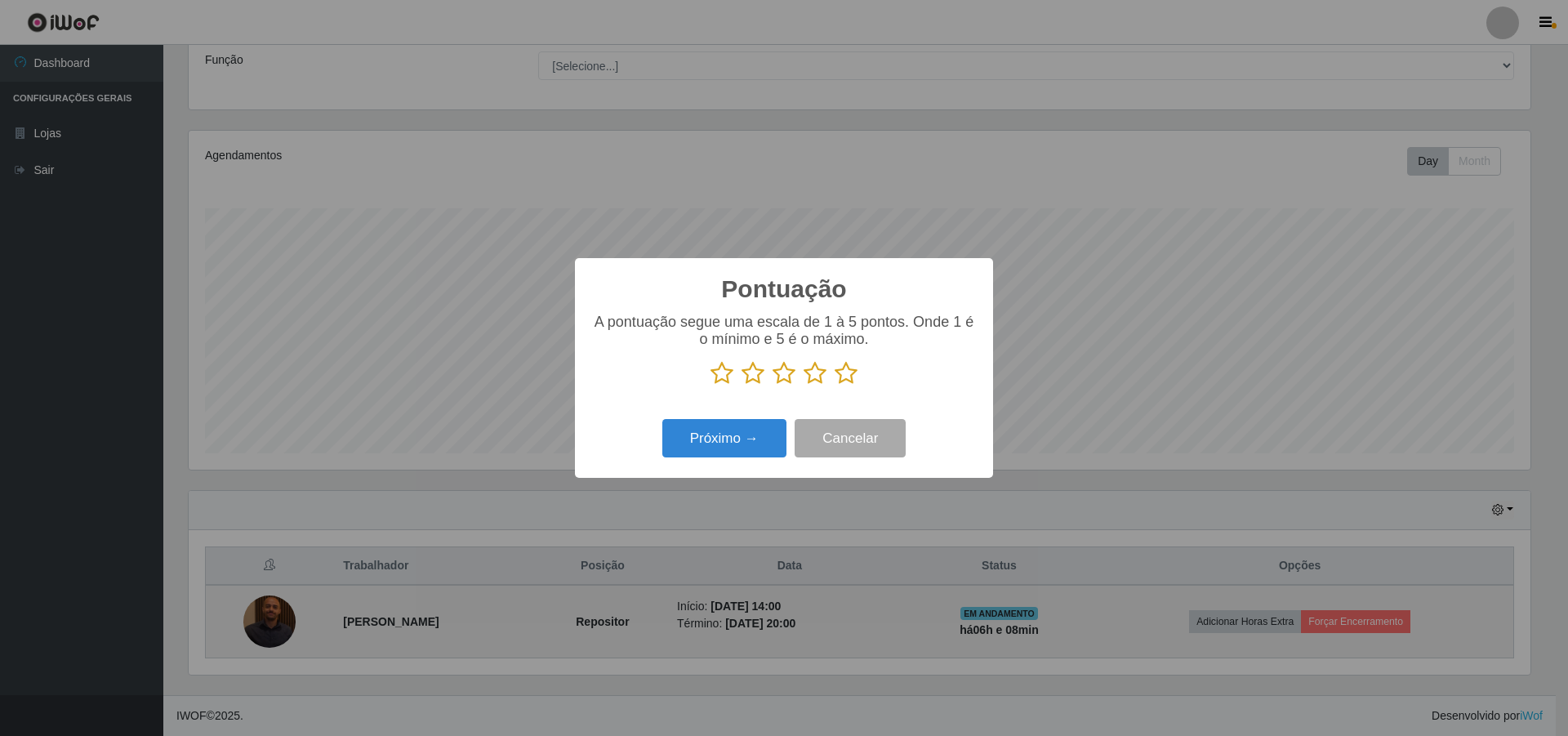
click at [843, 368] on icon at bounding box center [845, 372] width 23 height 25
click at [834, 385] on input "radio" at bounding box center [834, 385] width 0 height 0
click at [759, 437] on button "Próximo →" at bounding box center [724, 437] width 124 height 38
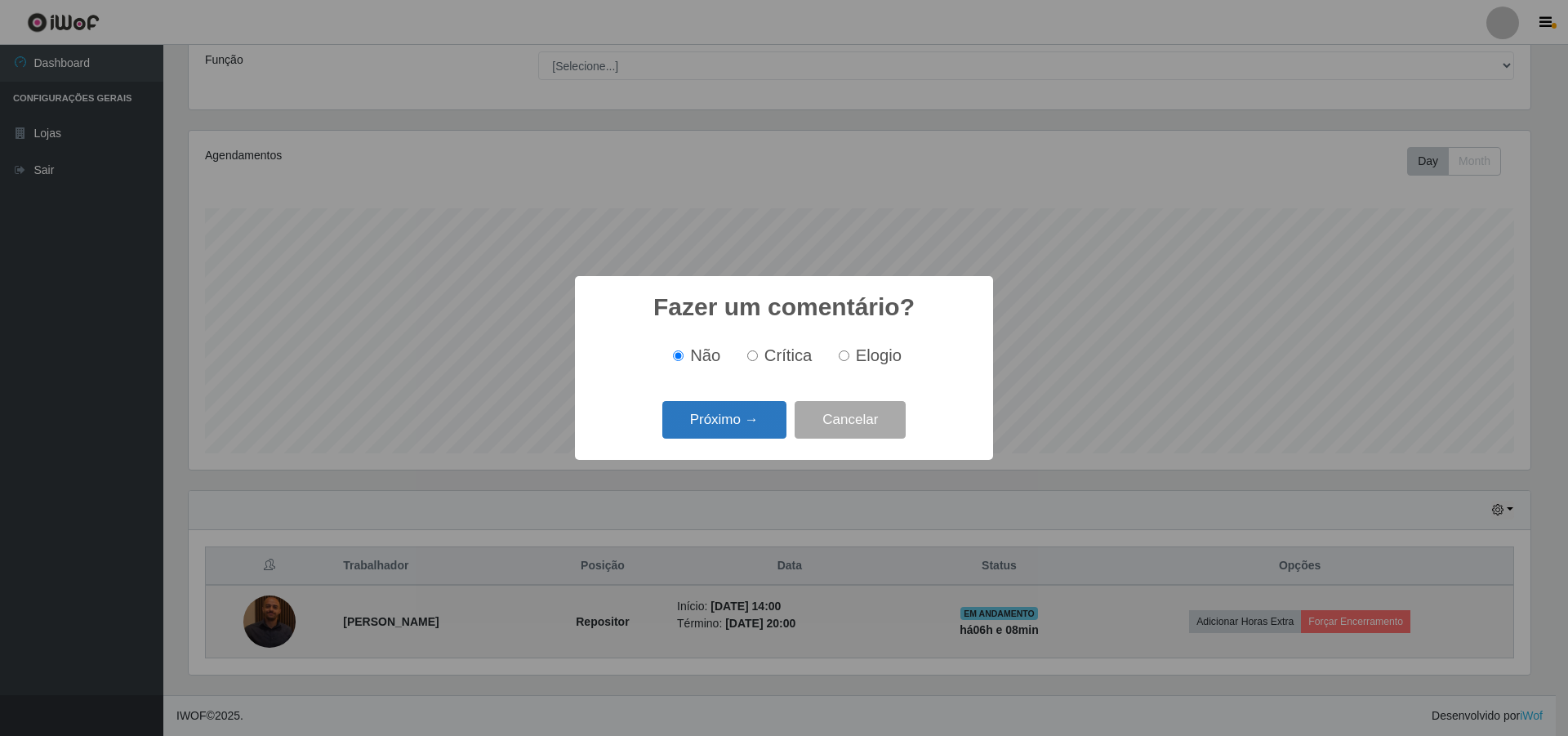
click at [752, 416] on button "Próximo →" at bounding box center [724, 420] width 124 height 38
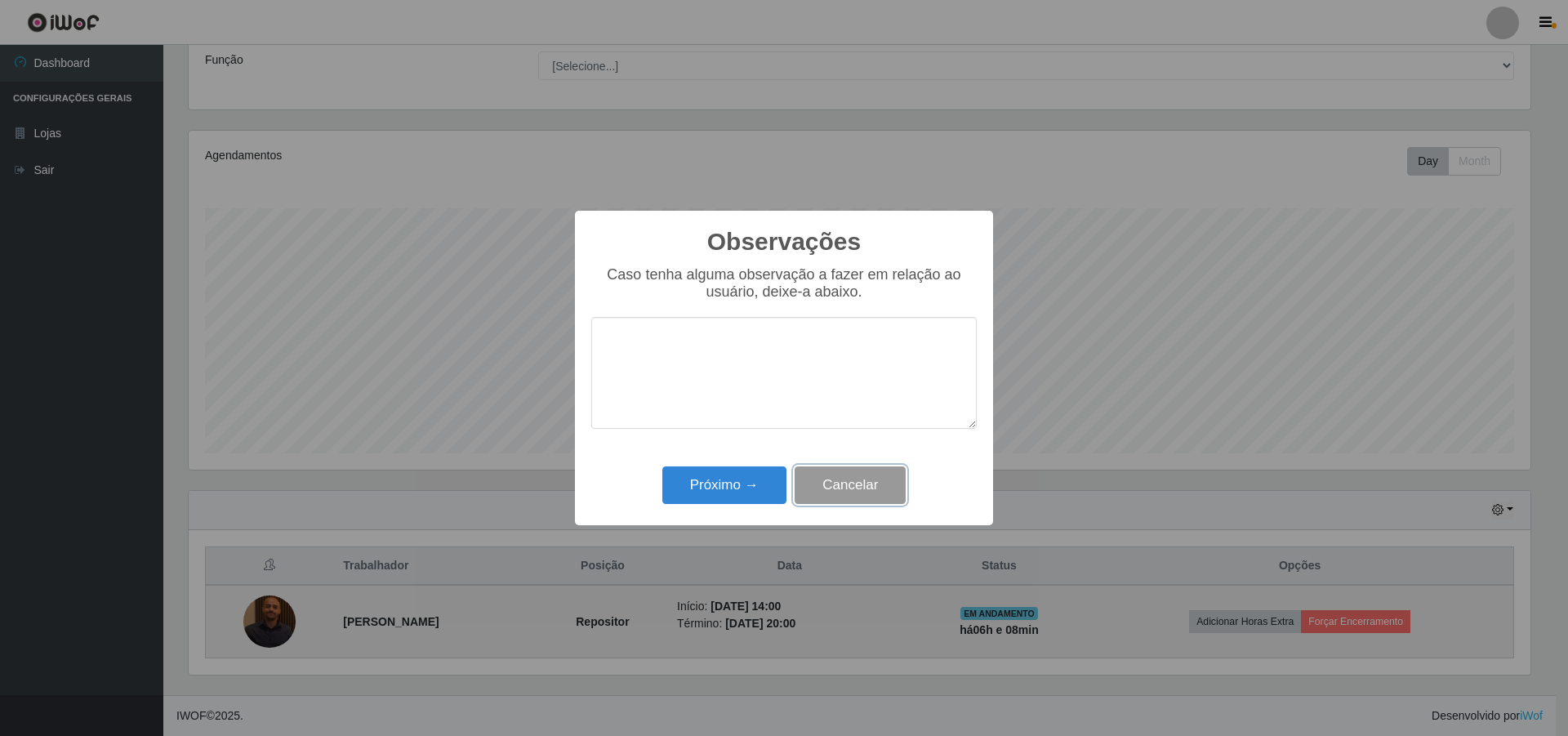
click at [835, 488] on button "Cancelar" at bounding box center [850, 485] width 111 height 38
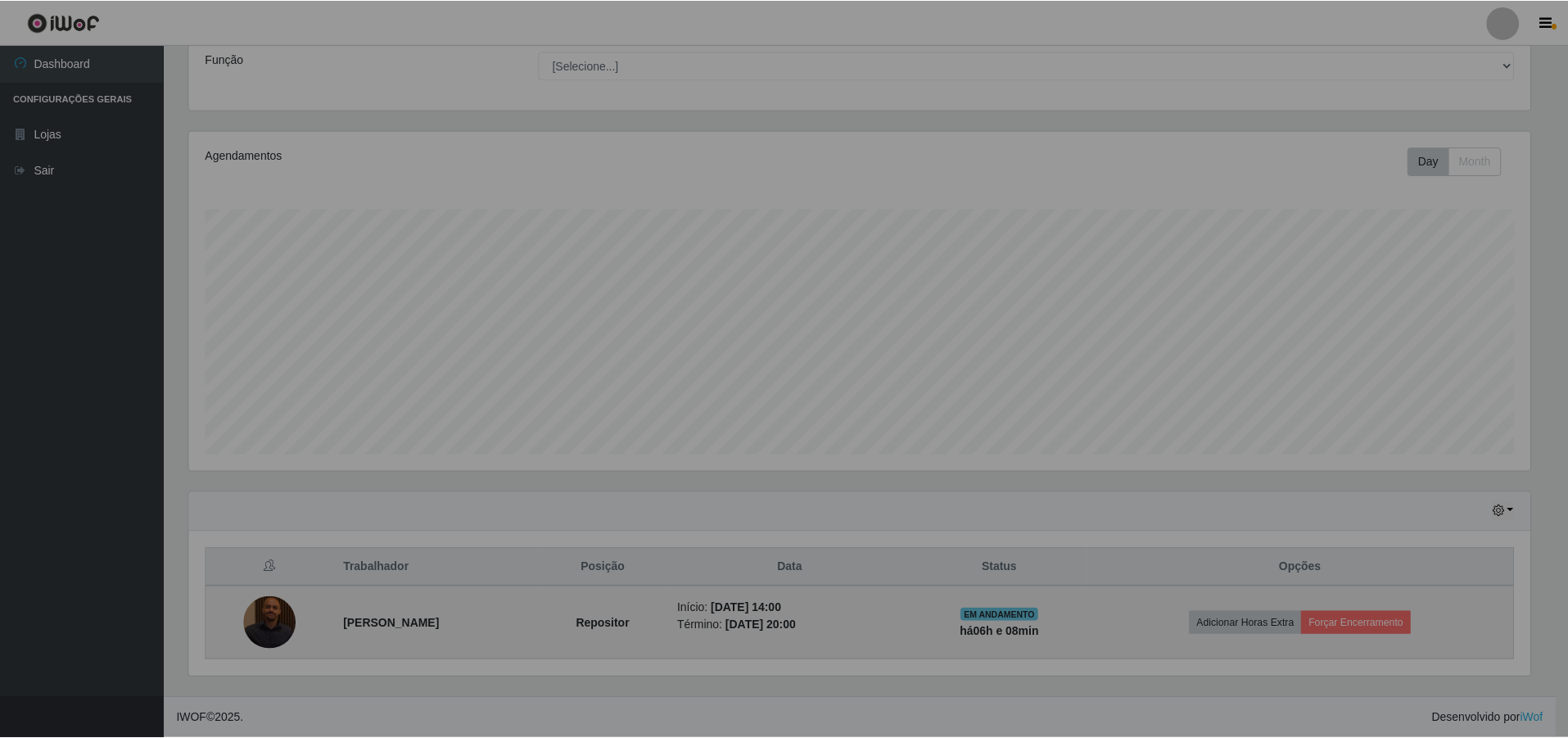
scroll to position [340, 1353]
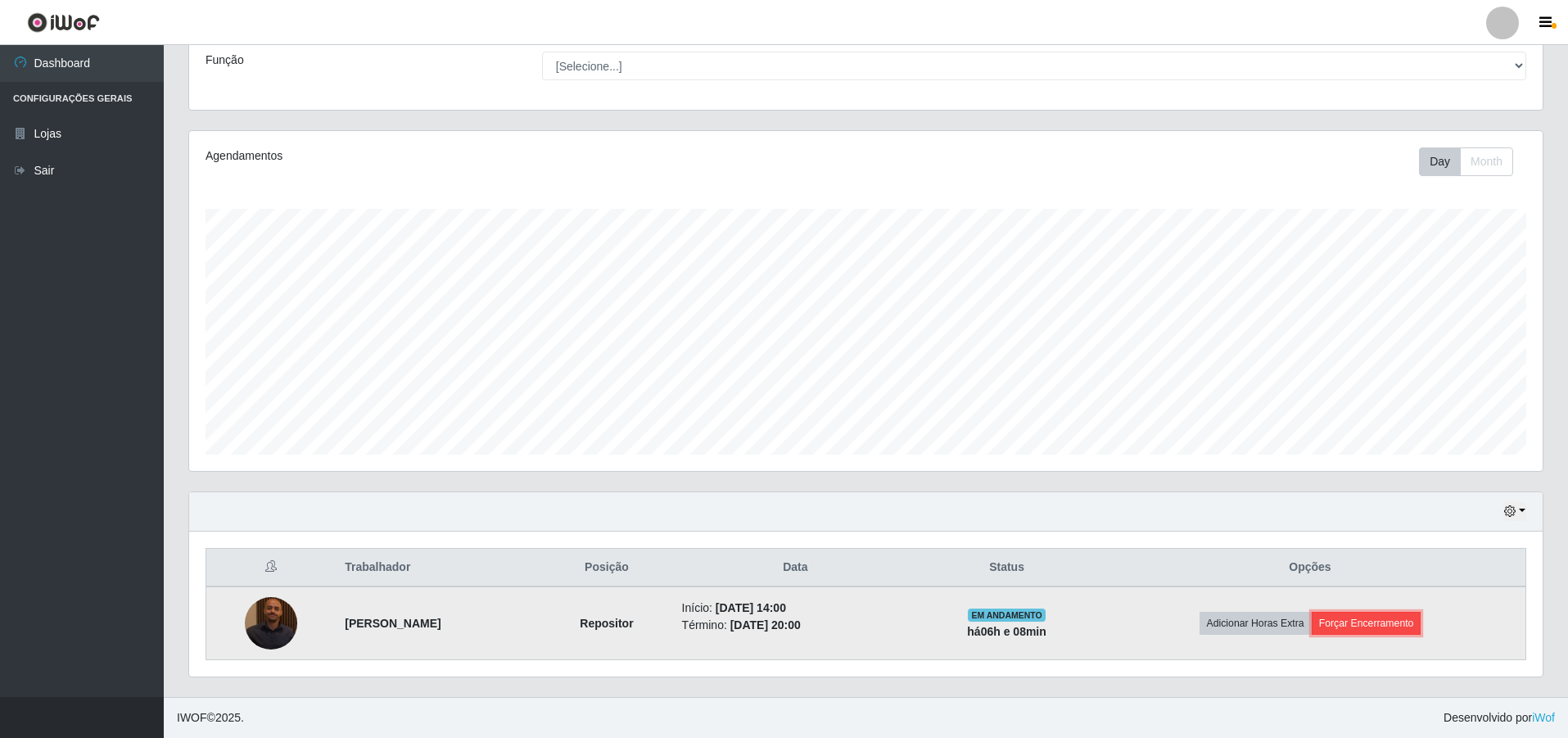
click at [1372, 625] on button "Forçar Encerramento" at bounding box center [1366, 622] width 110 height 23
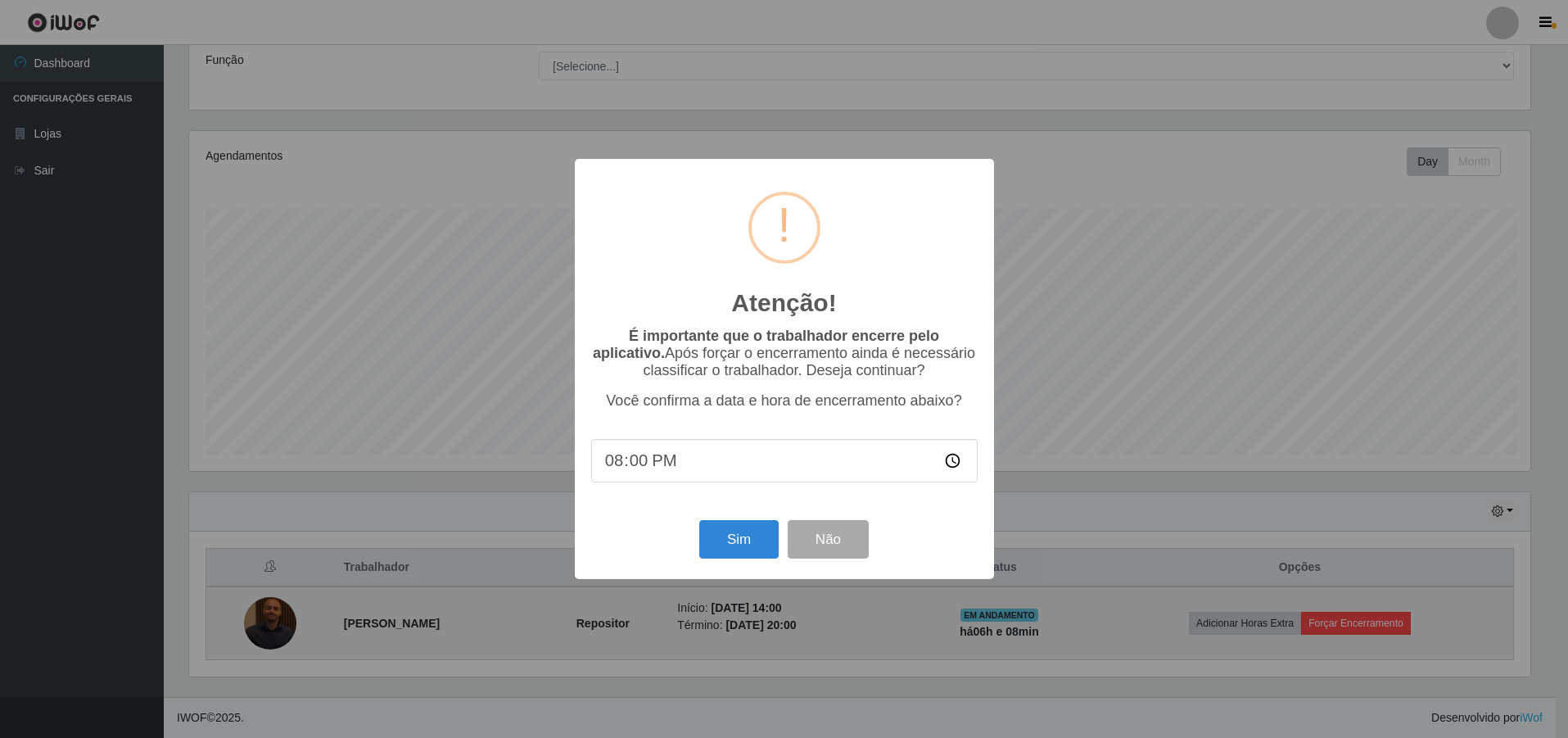
scroll to position [340, 1345]
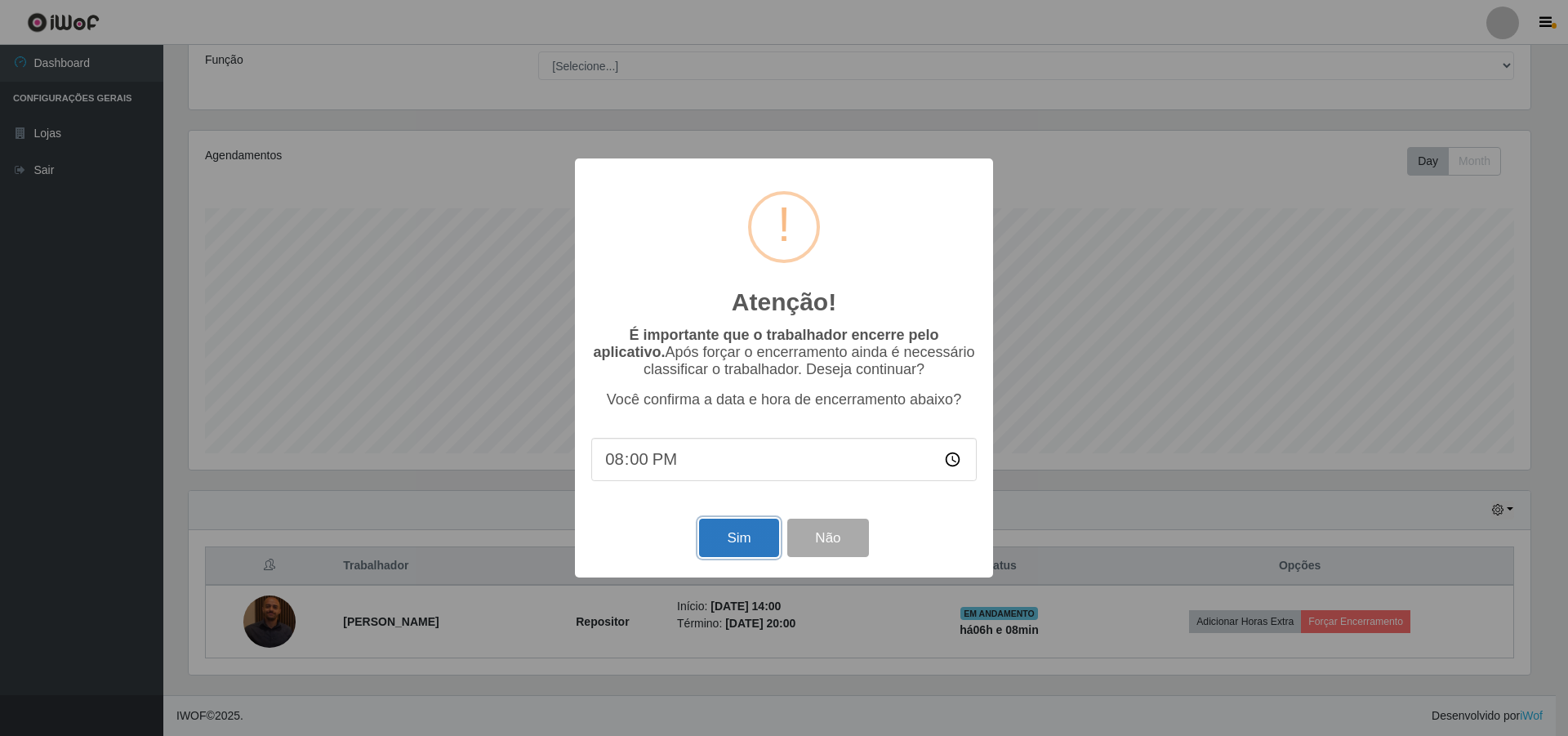
click at [739, 544] on button "Sim" at bounding box center [739, 537] width 79 height 38
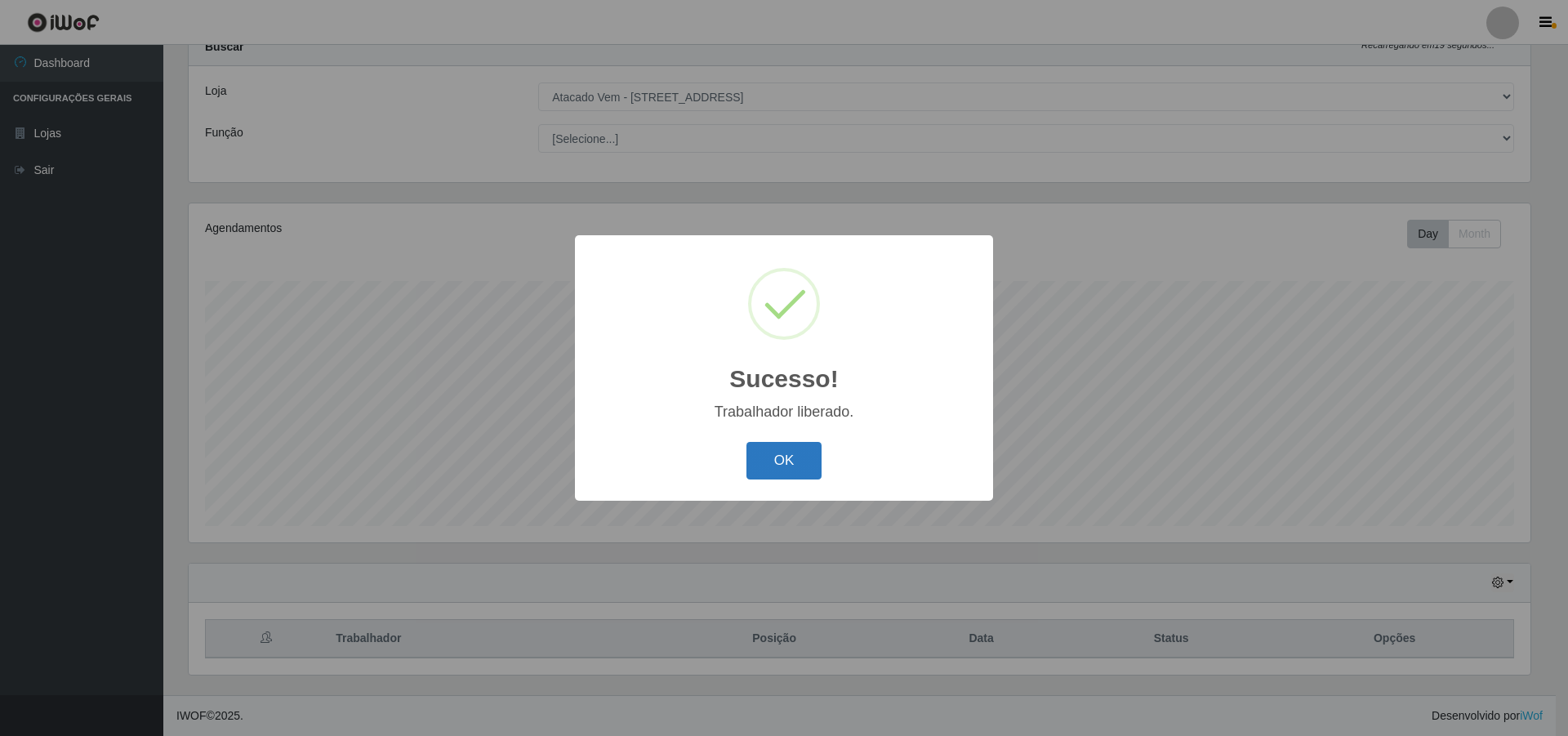
click at [788, 456] on button "OK" at bounding box center [784, 461] width 76 height 38
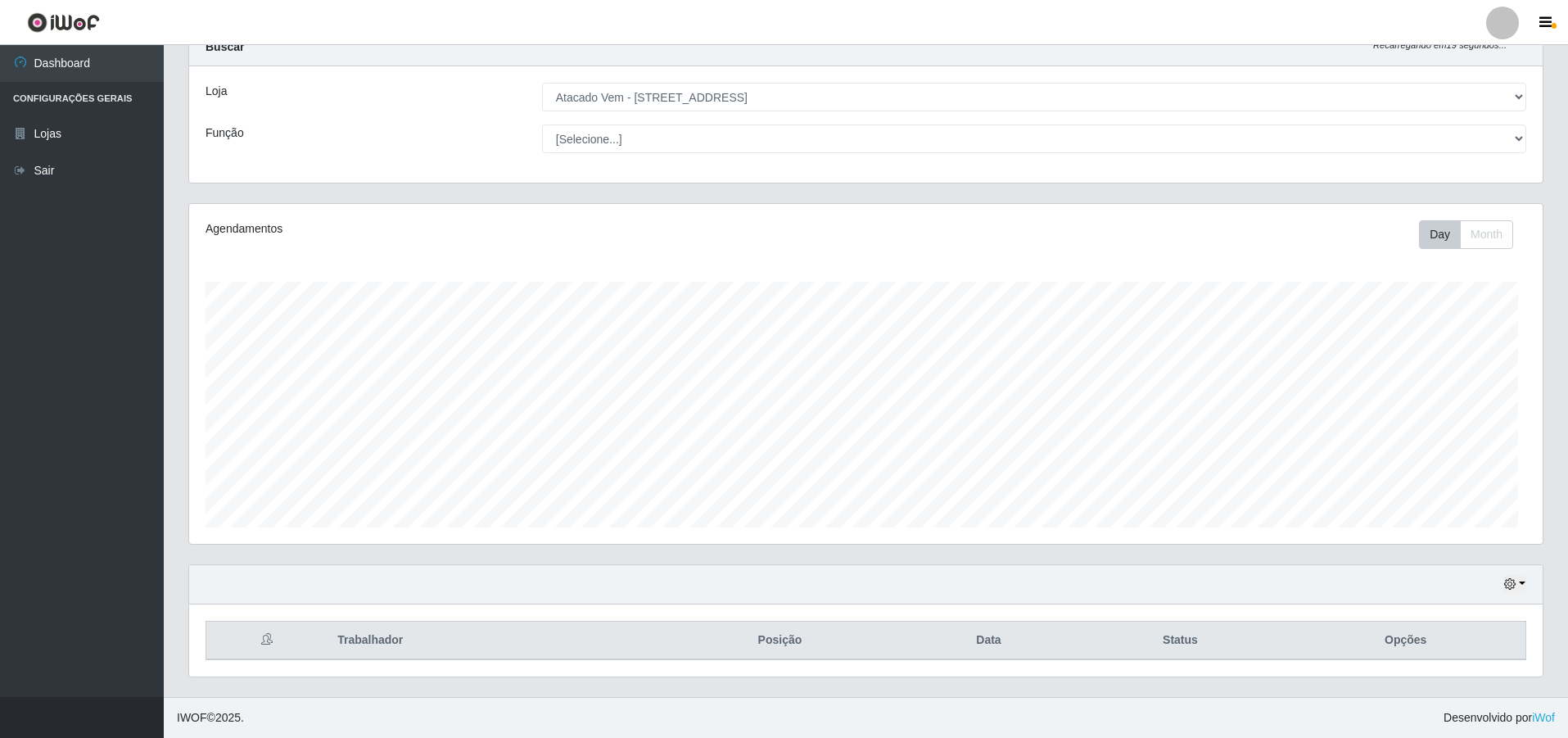
scroll to position [340, 1353]
click at [1512, 586] on icon "button" at bounding box center [1510, 584] width 12 height 12
click at [1440, 530] on button "1 Semana" at bounding box center [1460, 523] width 129 height 35
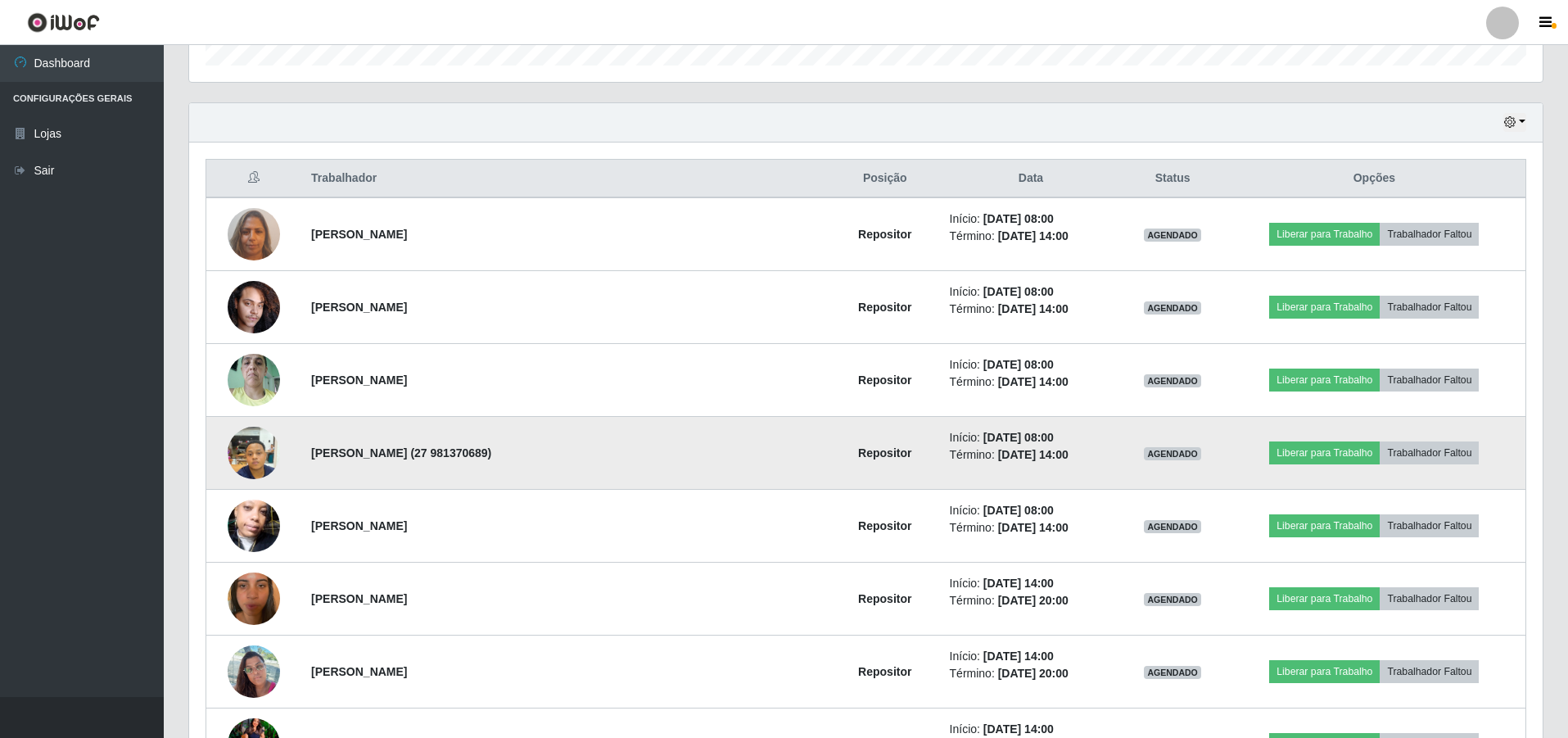
scroll to position [549, 0]
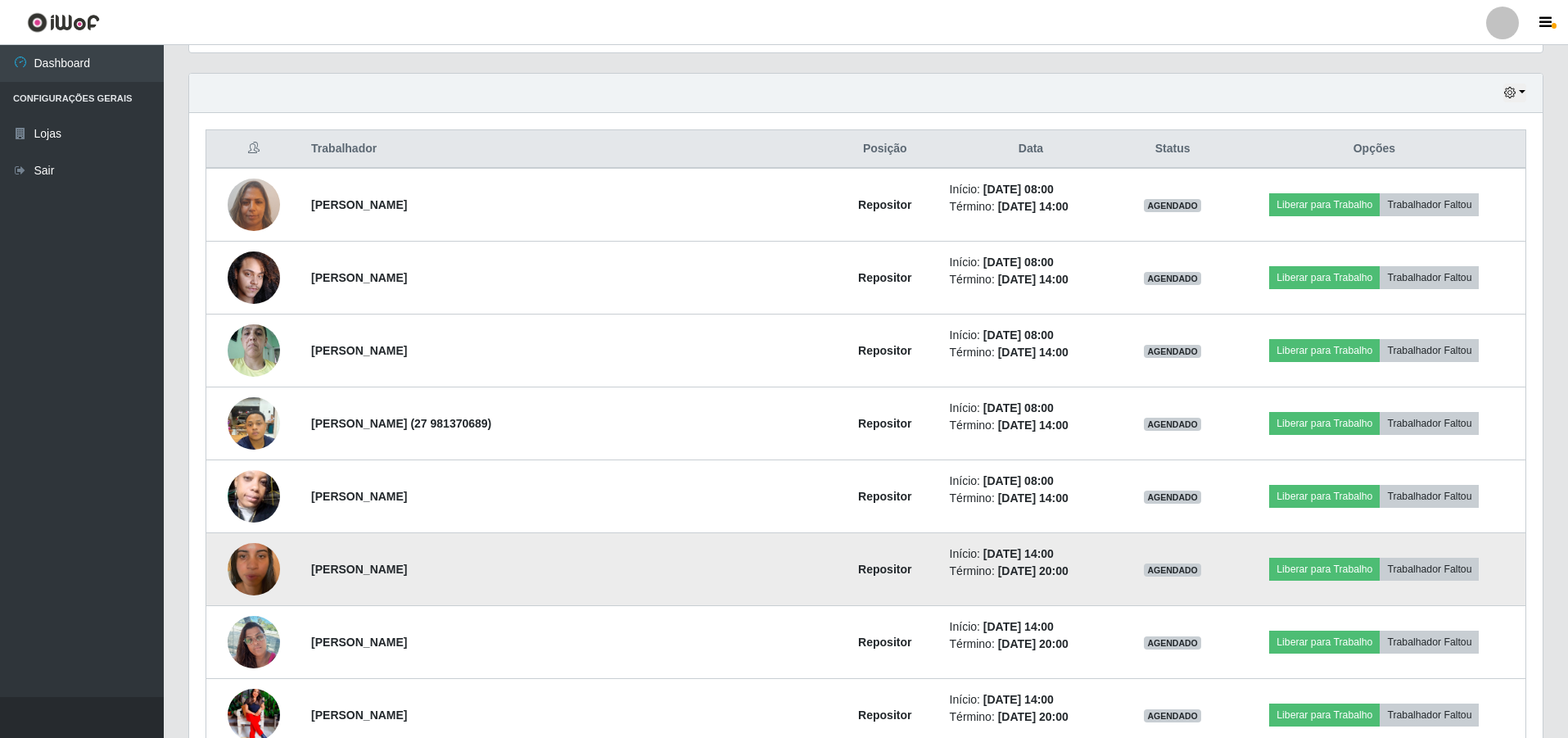
click at [275, 569] on img at bounding box center [253, 569] width 52 height 94
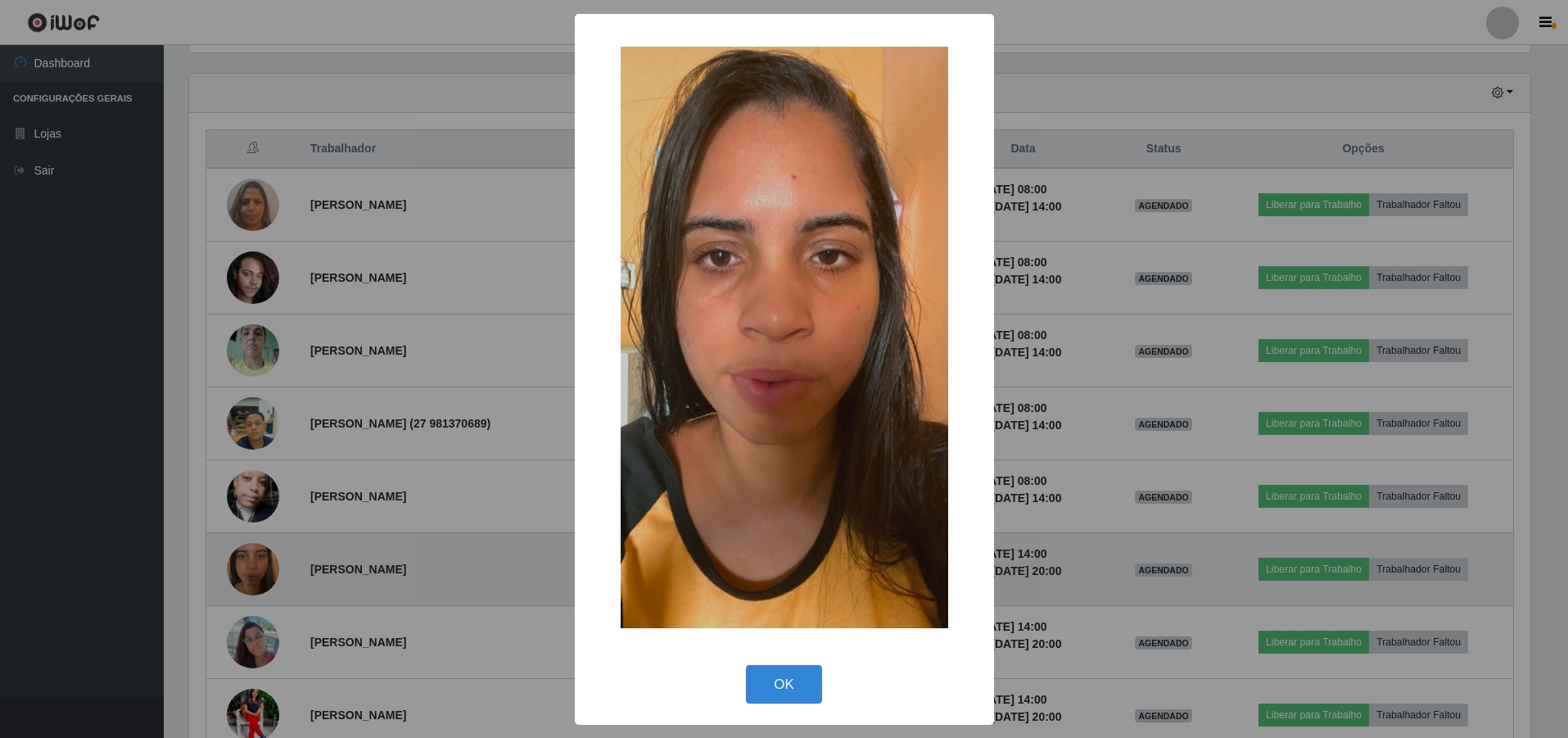
scroll to position [340, 1345]
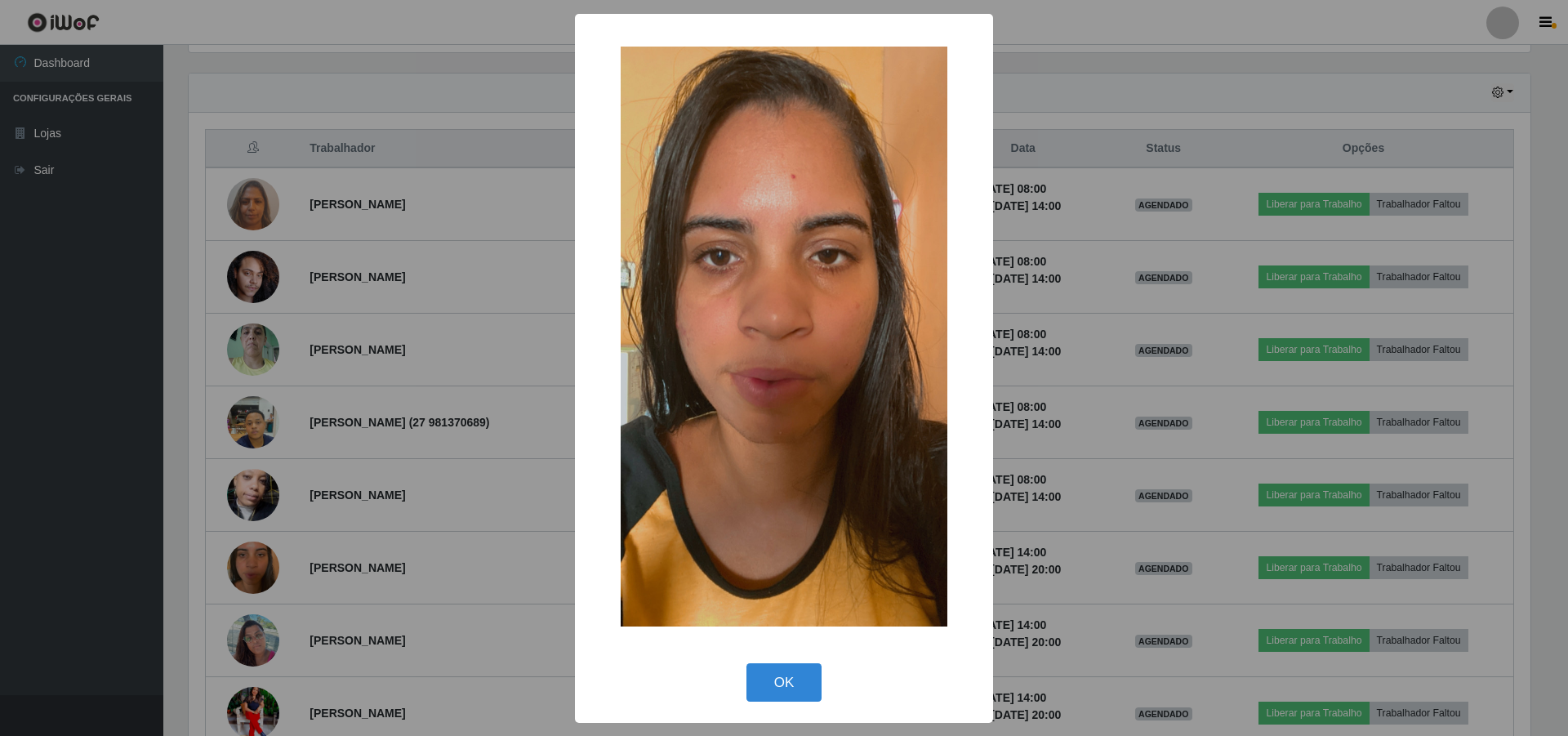
click at [356, 528] on div "× OK Cancel" at bounding box center [784, 368] width 1568 height 736
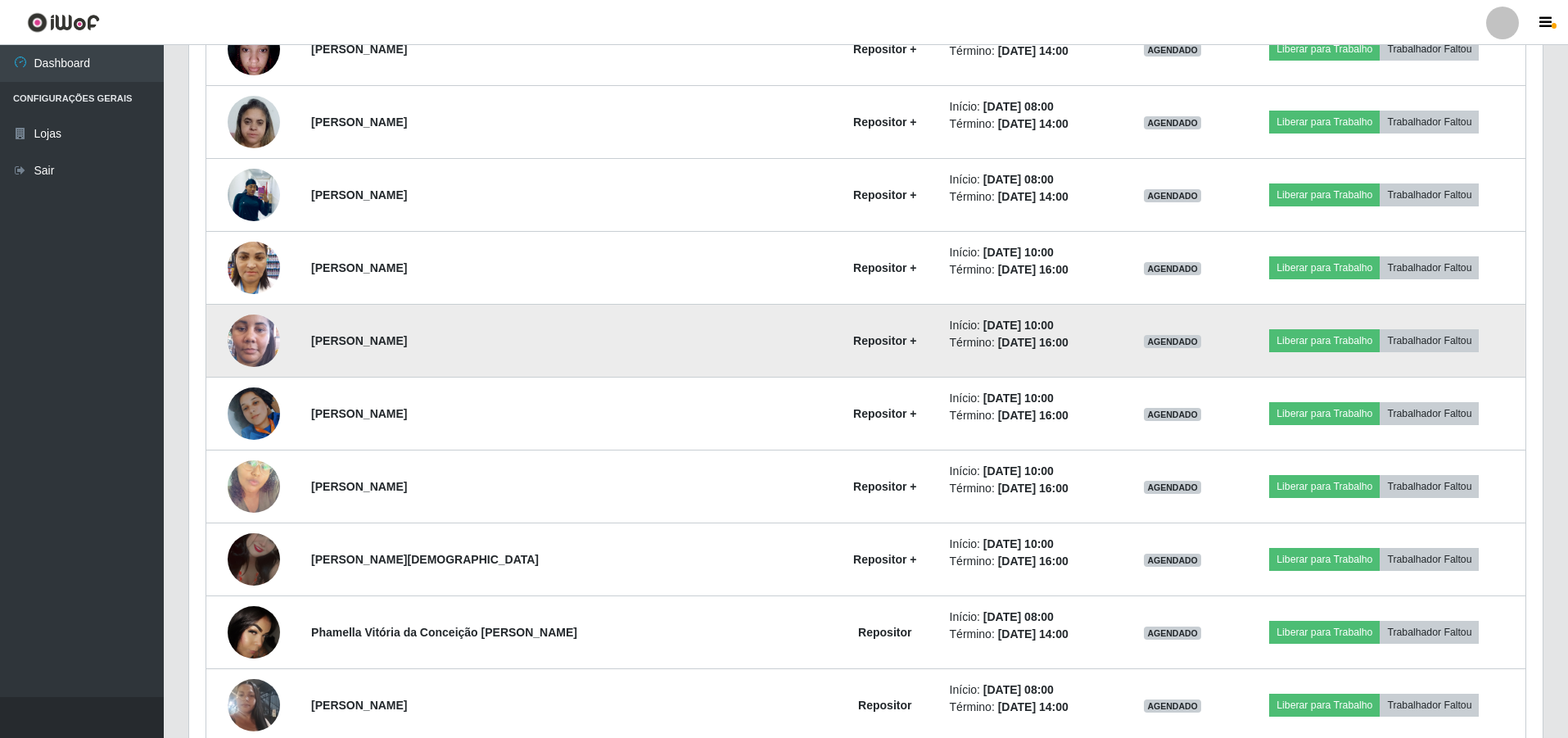
scroll to position [3416, 0]
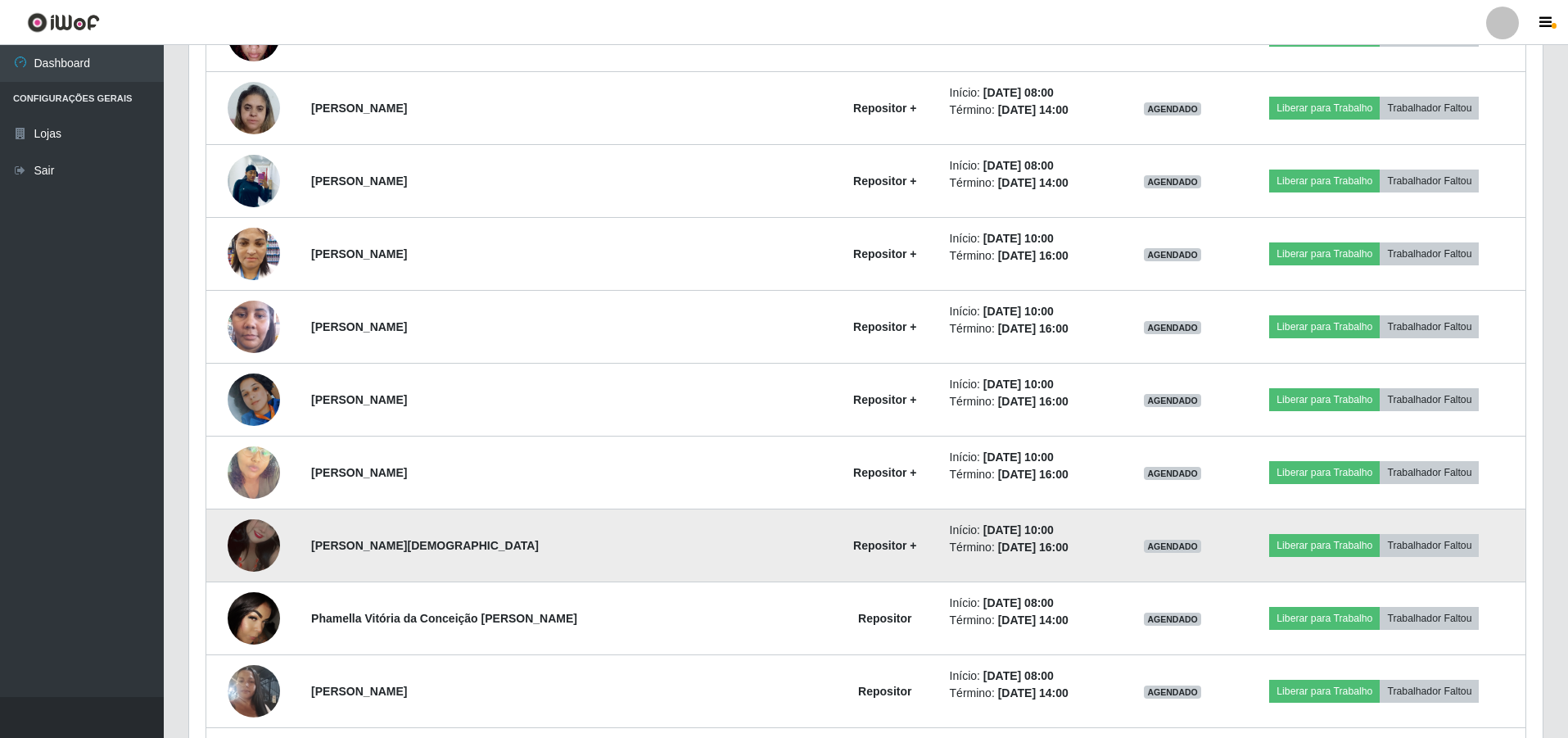
click at [271, 530] on img at bounding box center [253, 545] width 52 height 94
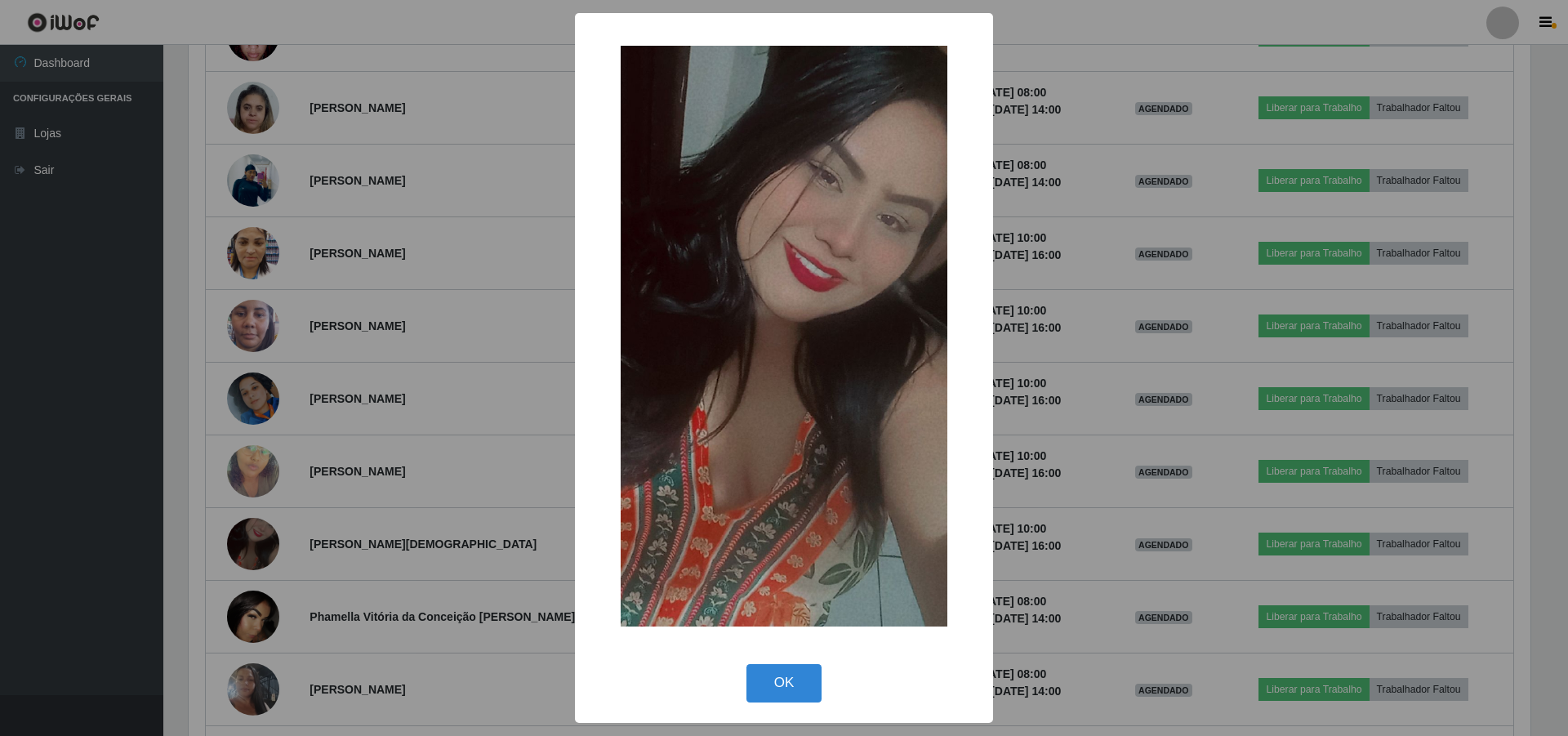
click at [394, 435] on div "× OK Cancel" at bounding box center [784, 368] width 1568 height 736
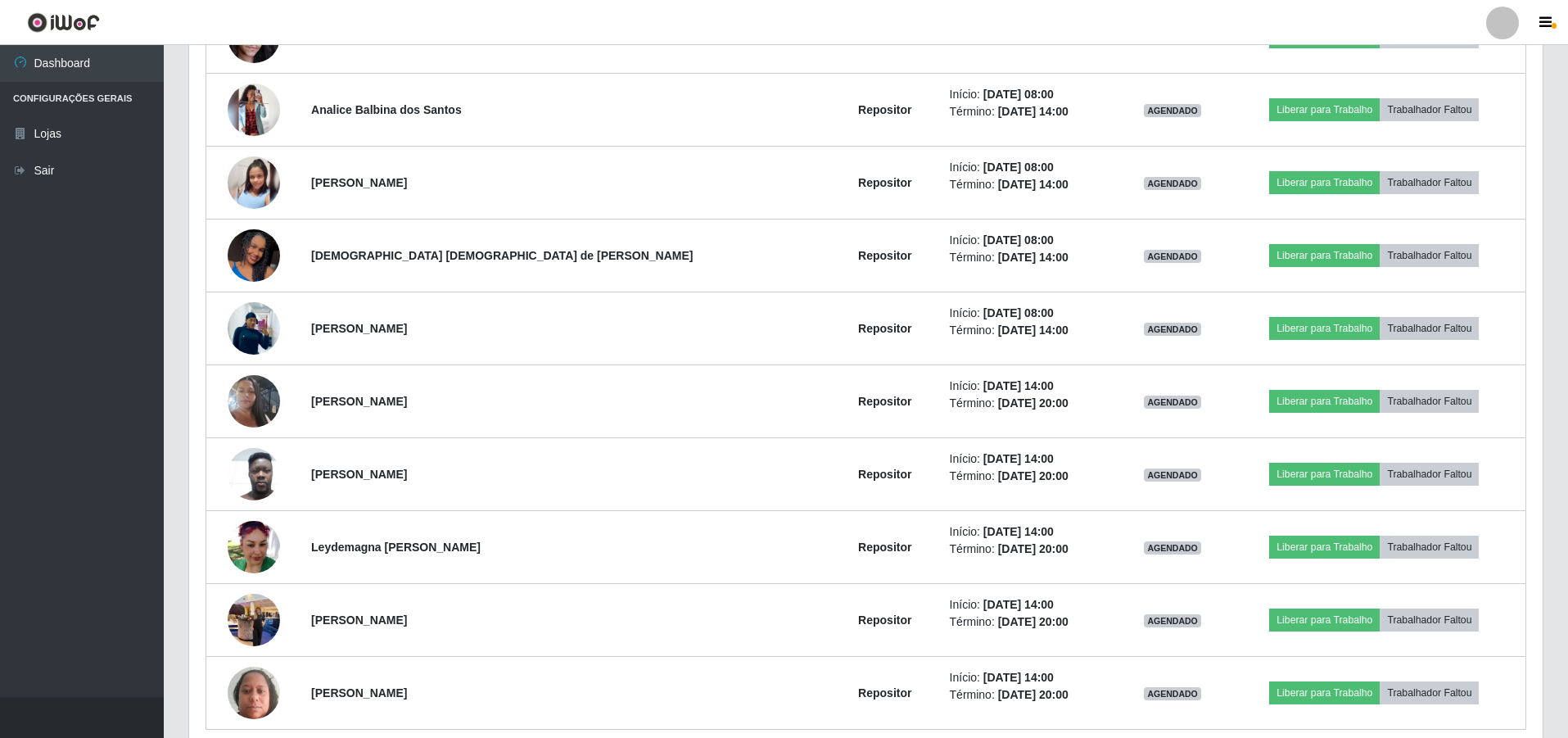
scroll to position [4797, 0]
